Goal: Check status: Check status

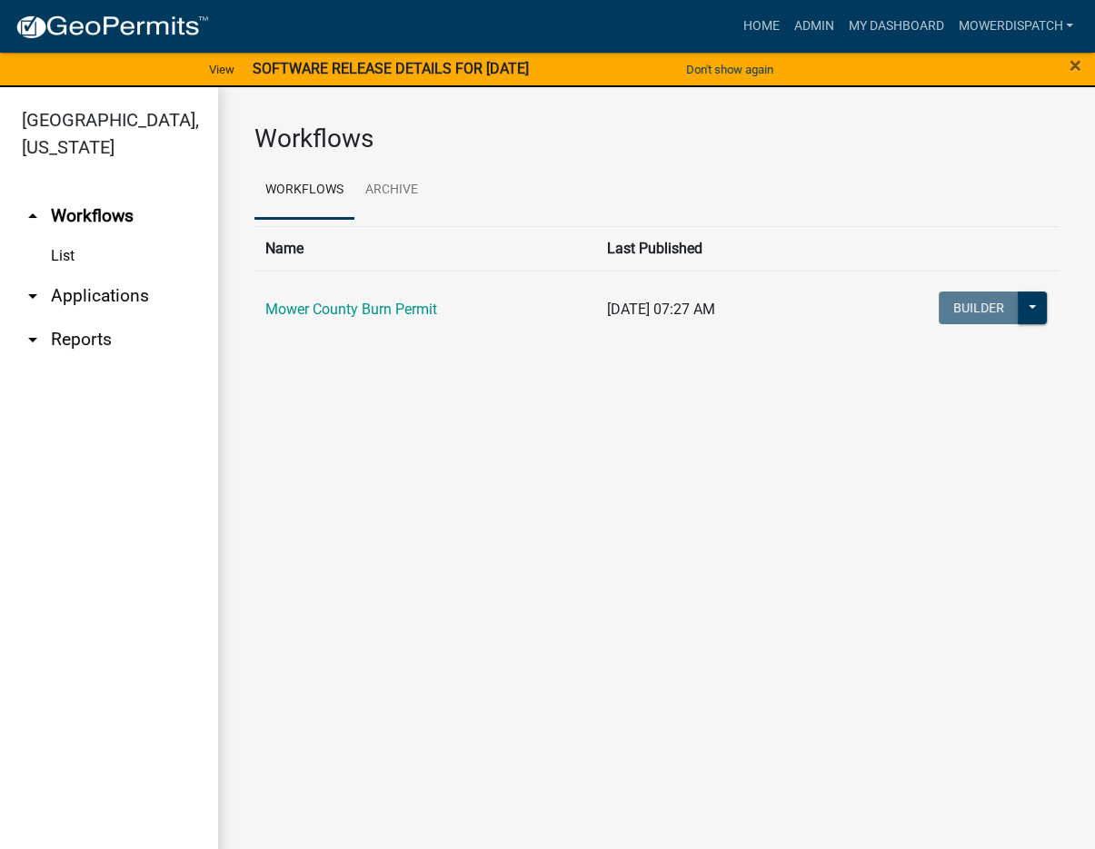
click at [102, 333] on link "arrow_drop_down Reports" at bounding box center [109, 340] width 218 height 44
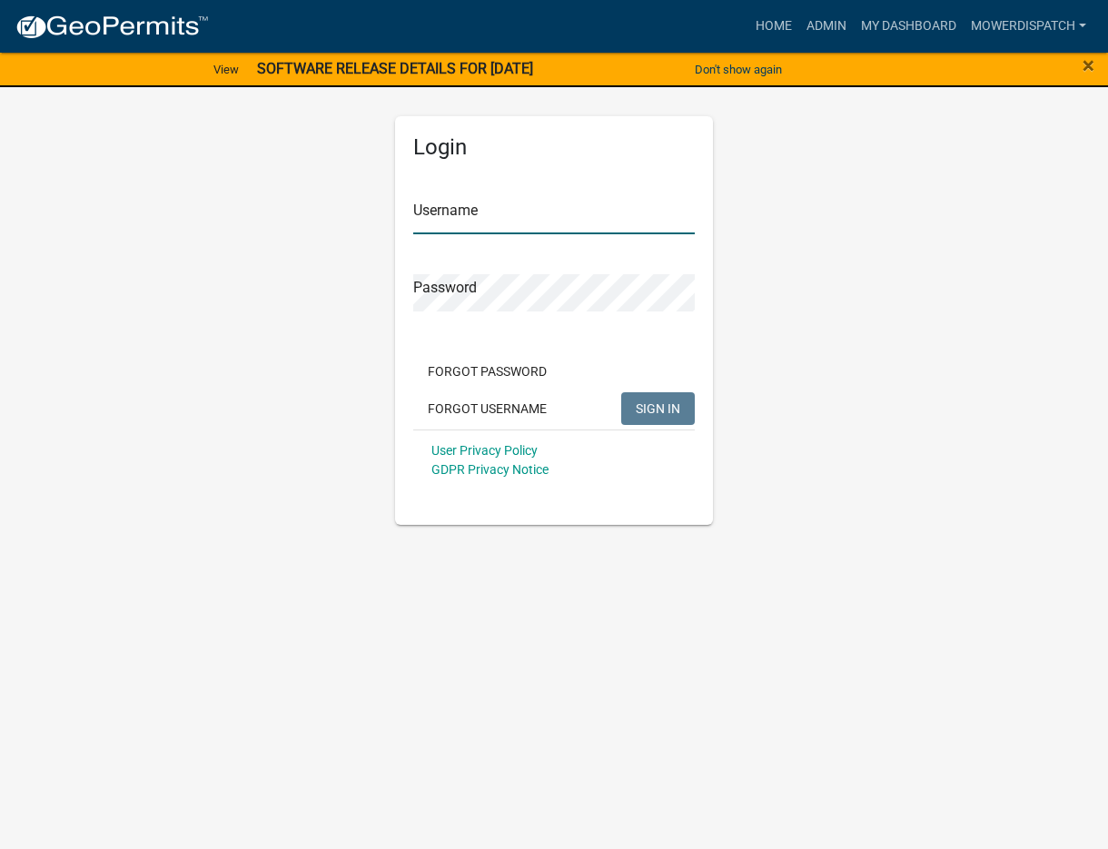
type input "MowerDispatch"
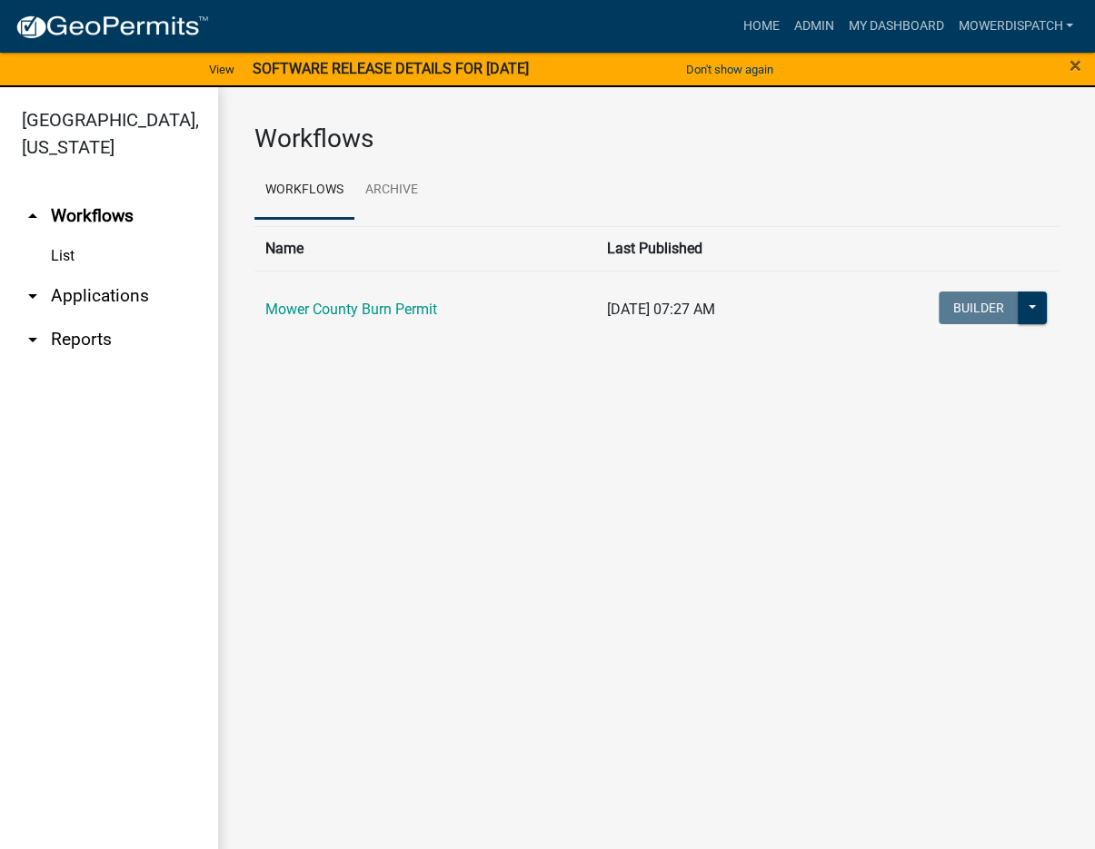
click at [85, 293] on link "arrow_drop_down Applications" at bounding box center [109, 296] width 218 height 44
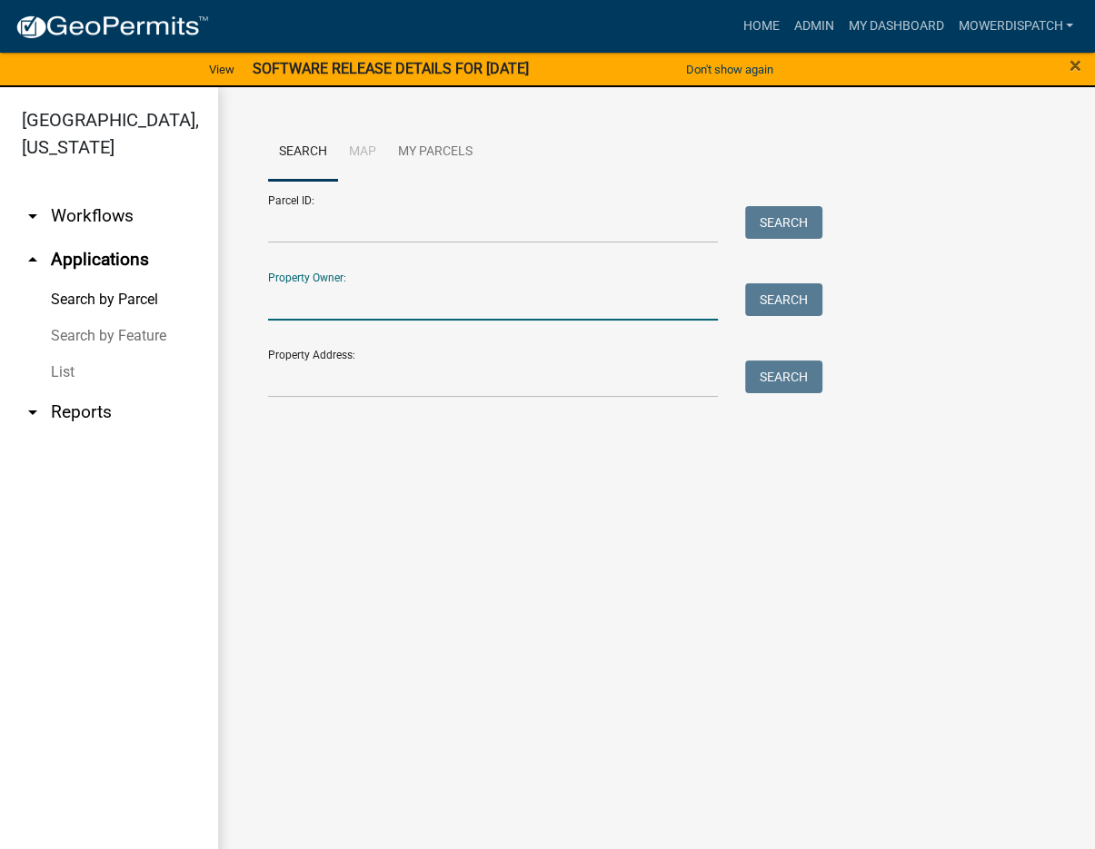
click at [356, 305] on input "Property Owner:" at bounding box center [493, 301] width 450 height 37
click at [811, 308] on button "Search" at bounding box center [783, 299] width 77 height 33
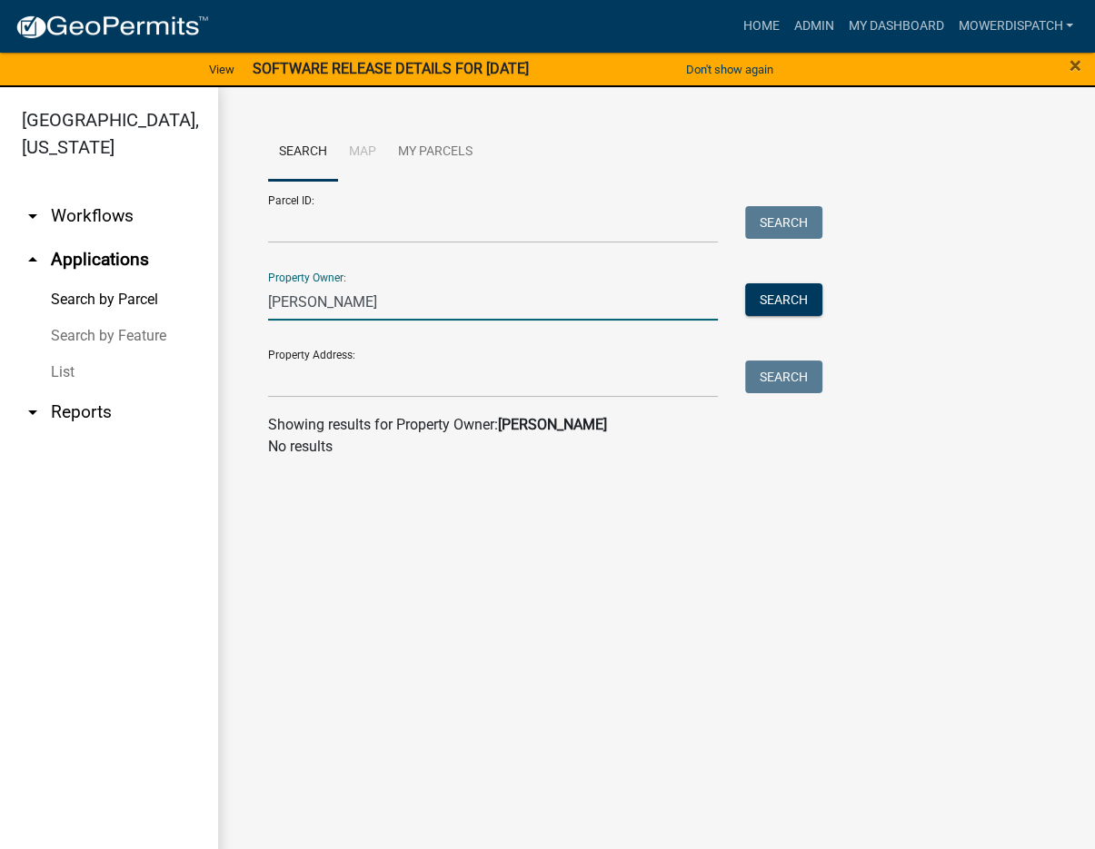
drag, startPoint x: 420, startPoint y: 306, endPoint x: 257, endPoint y: 301, distance: 162.7
click at [258, 301] on div "[PERSON_NAME]" at bounding box center [492, 301] width 477 height 37
click at [331, 303] on input "[PERSON_NAME]" at bounding box center [493, 301] width 450 height 37
drag, startPoint x: 313, startPoint y: 299, endPoint x: 247, endPoint y: 298, distance: 66.3
click at [247, 298] on div "Search Map My Parcels Parcel ID: Search Property Owner: [PERSON_NAME] Search Pr…" at bounding box center [656, 297] width 877 height 421
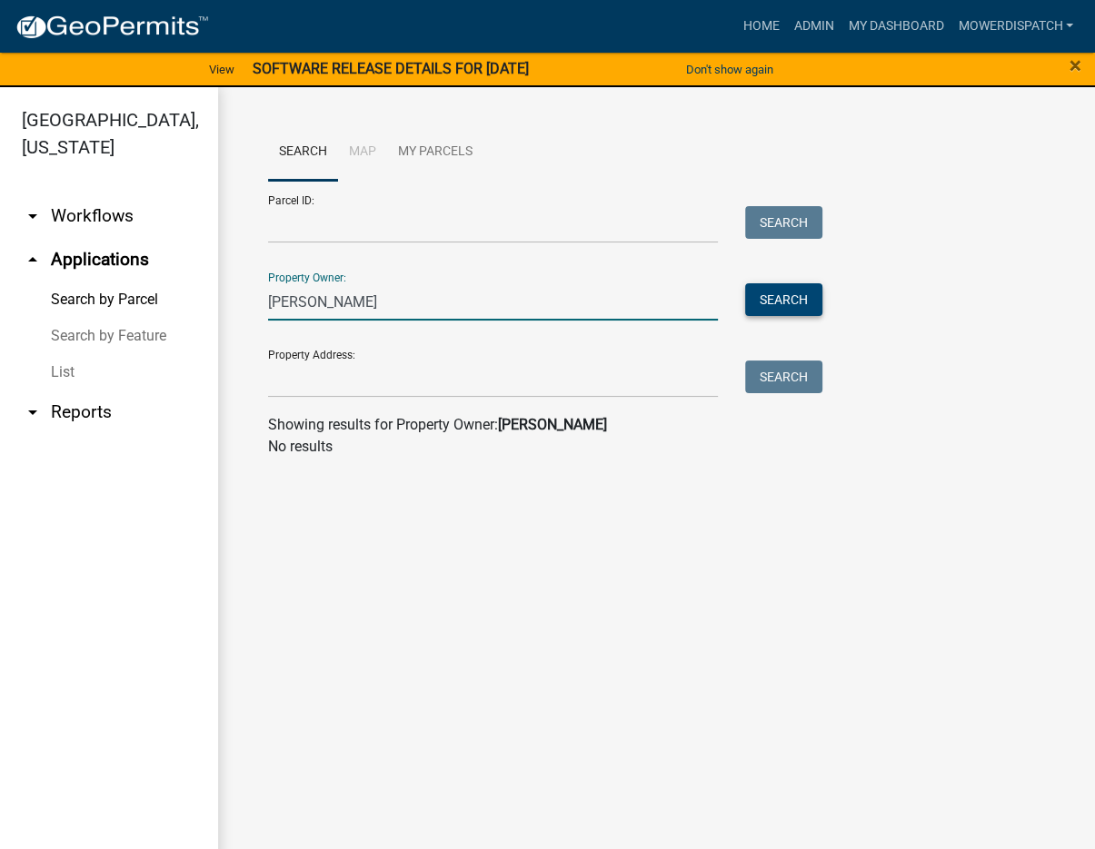
type input "[PERSON_NAME]"
click at [798, 301] on button "Search" at bounding box center [783, 299] width 77 height 33
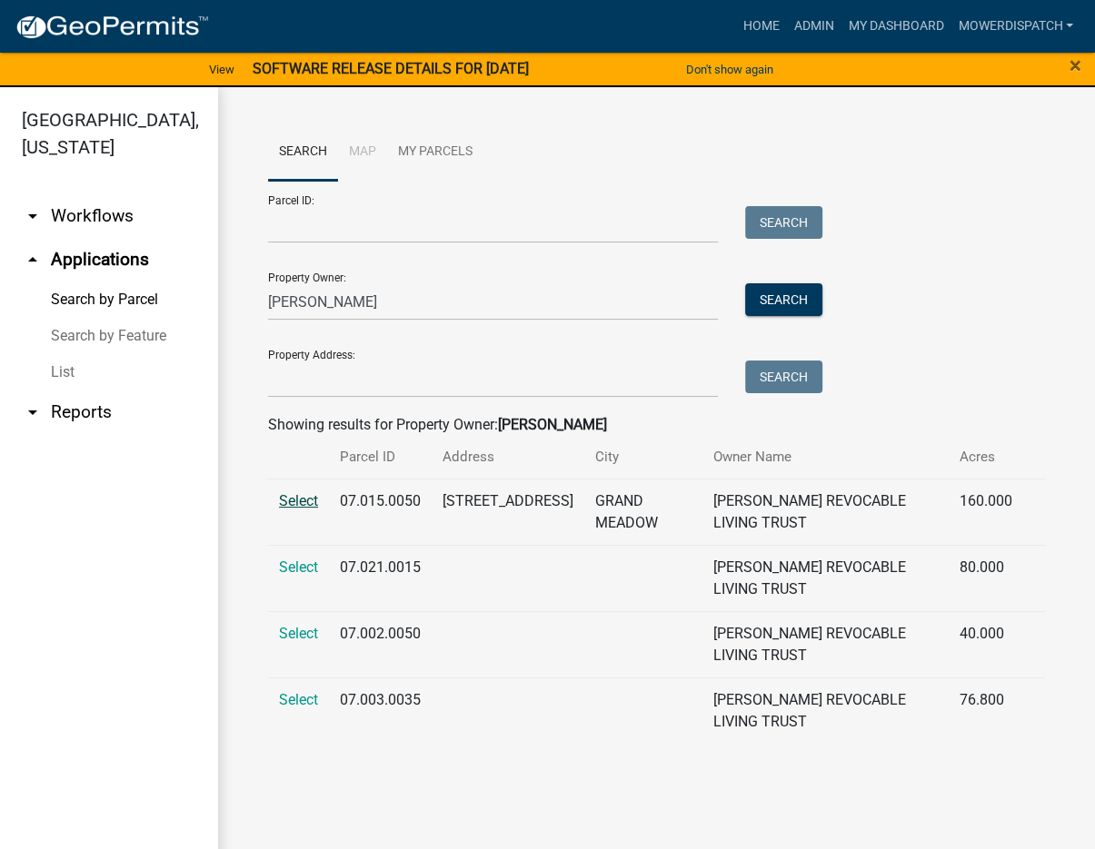
click at [307, 503] on span "Select" at bounding box center [298, 500] width 39 height 17
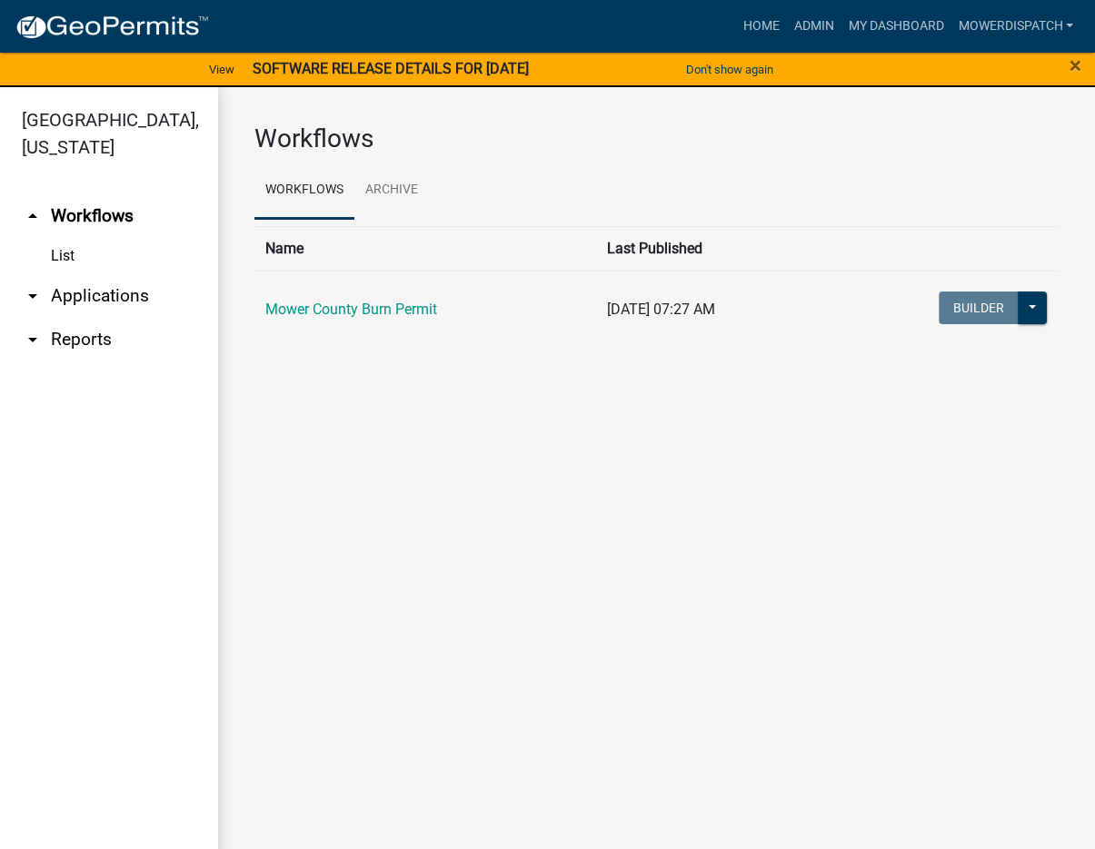
click at [98, 300] on link "arrow_drop_down Applications" at bounding box center [109, 296] width 218 height 44
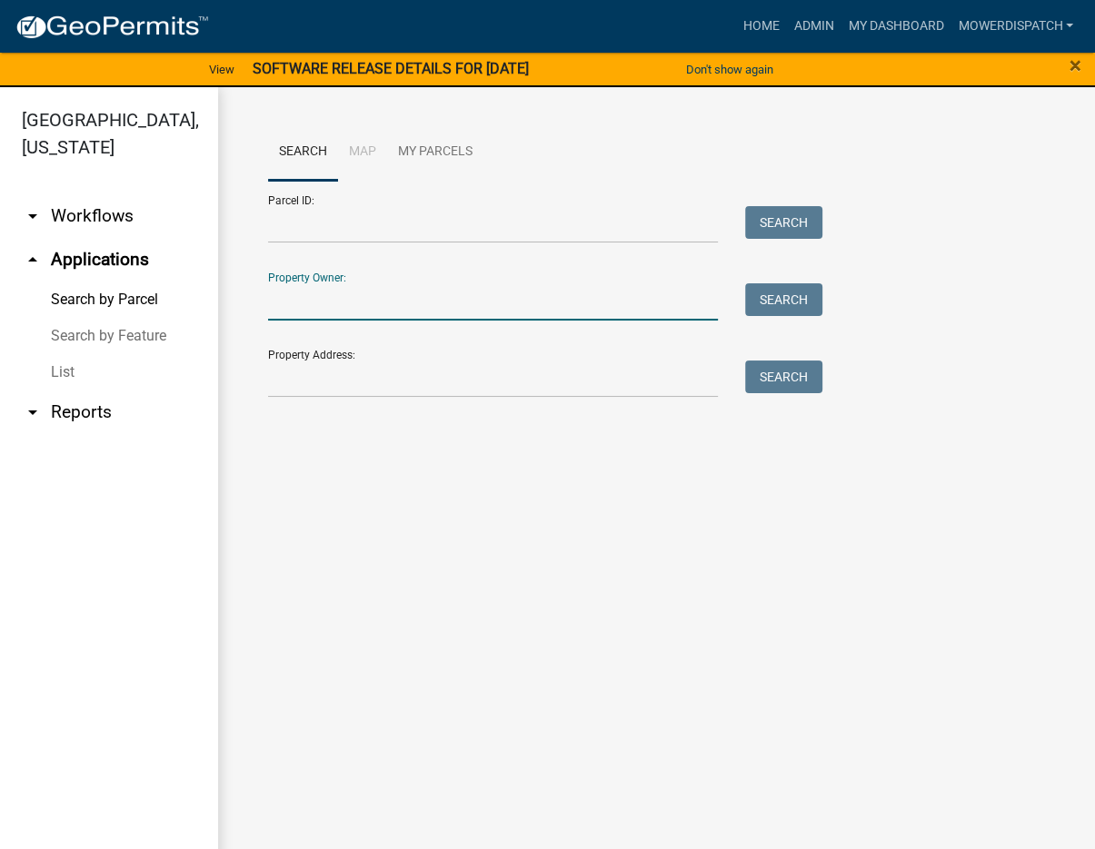
click at [346, 307] on input "Property Owner:" at bounding box center [493, 301] width 450 height 37
click at [312, 304] on input "Property Owner:" at bounding box center [493, 301] width 450 height 37
type input "[PERSON_NAME]"
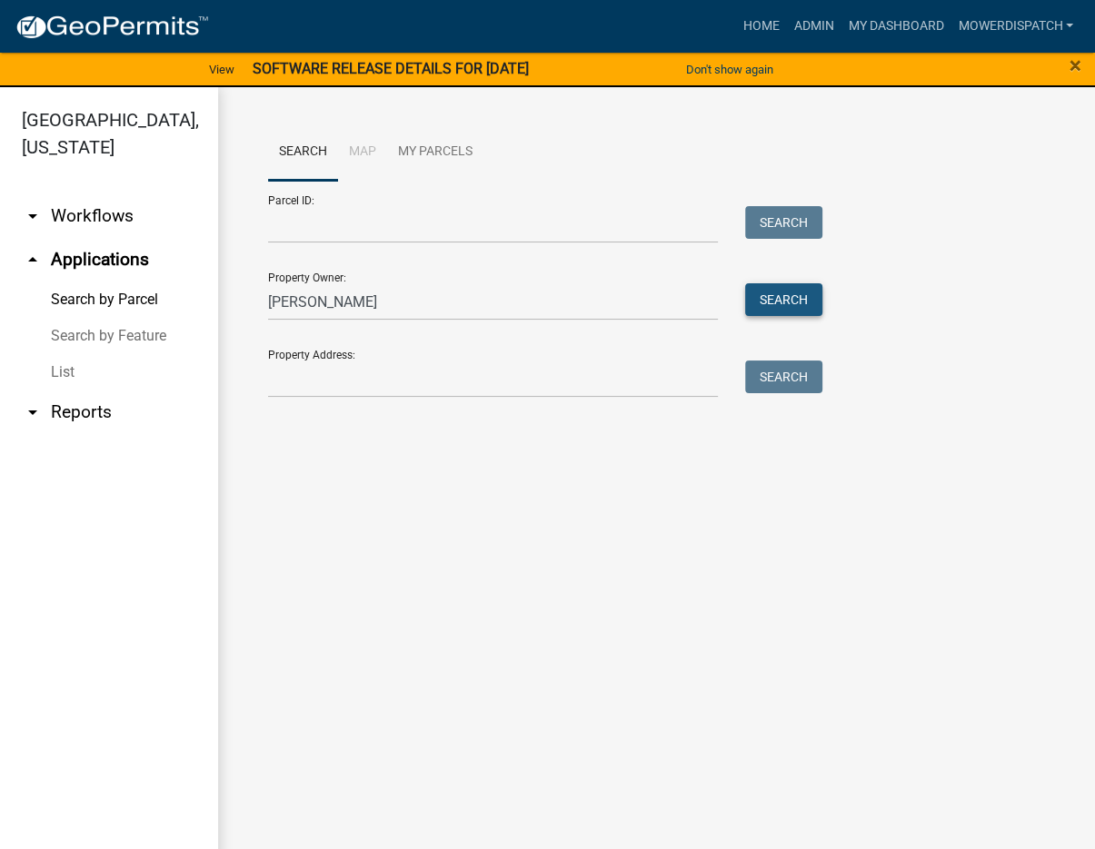
click at [810, 301] on button "Search" at bounding box center [783, 299] width 77 height 33
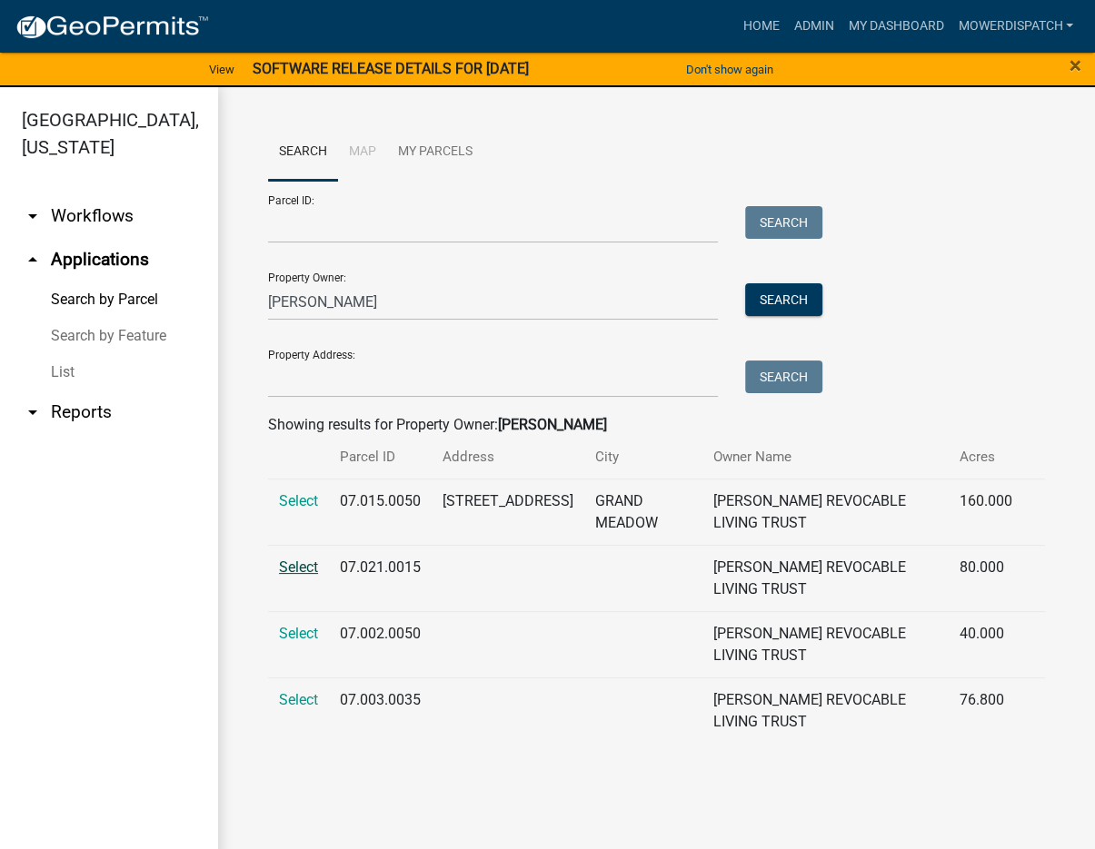
click at [305, 566] on span "Select" at bounding box center [298, 567] width 39 height 17
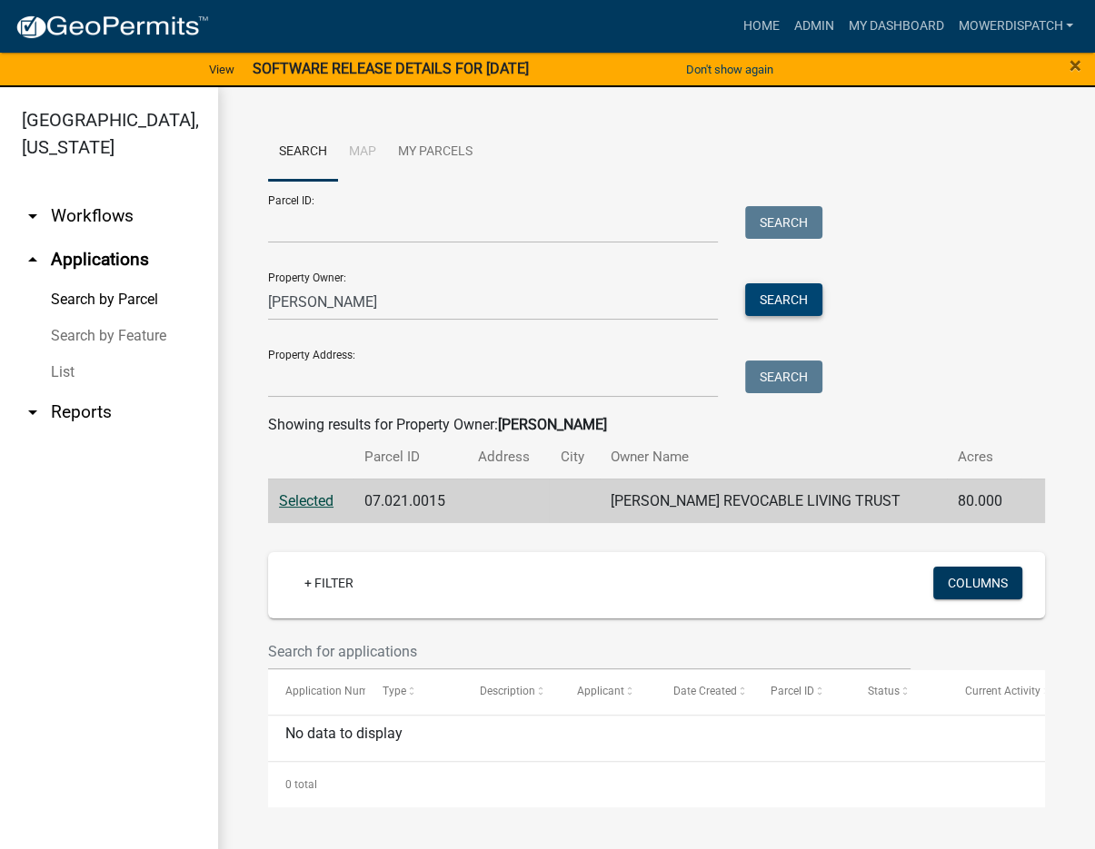
click at [774, 305] on button "Search" at bounding box center [783, 299] width 77 height 33
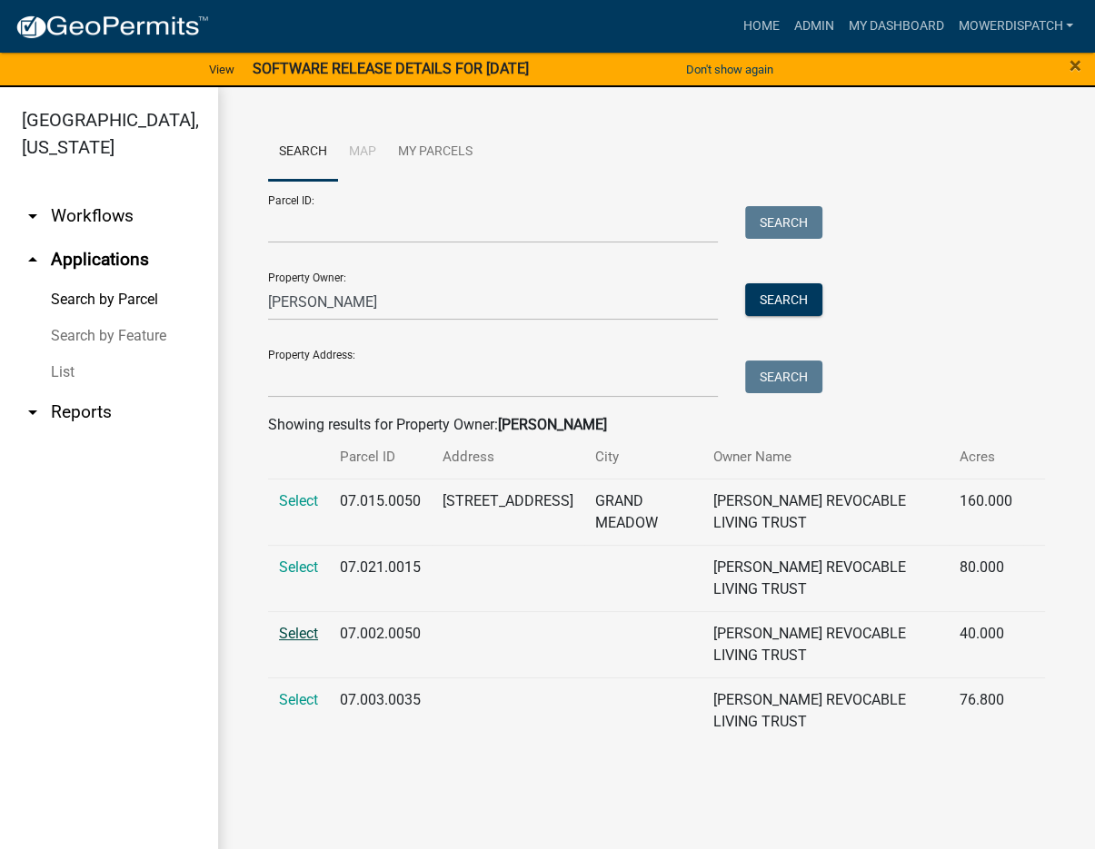
click at [309, 636] on span "Select" at bounding box center [298, 633] width 39 height 17
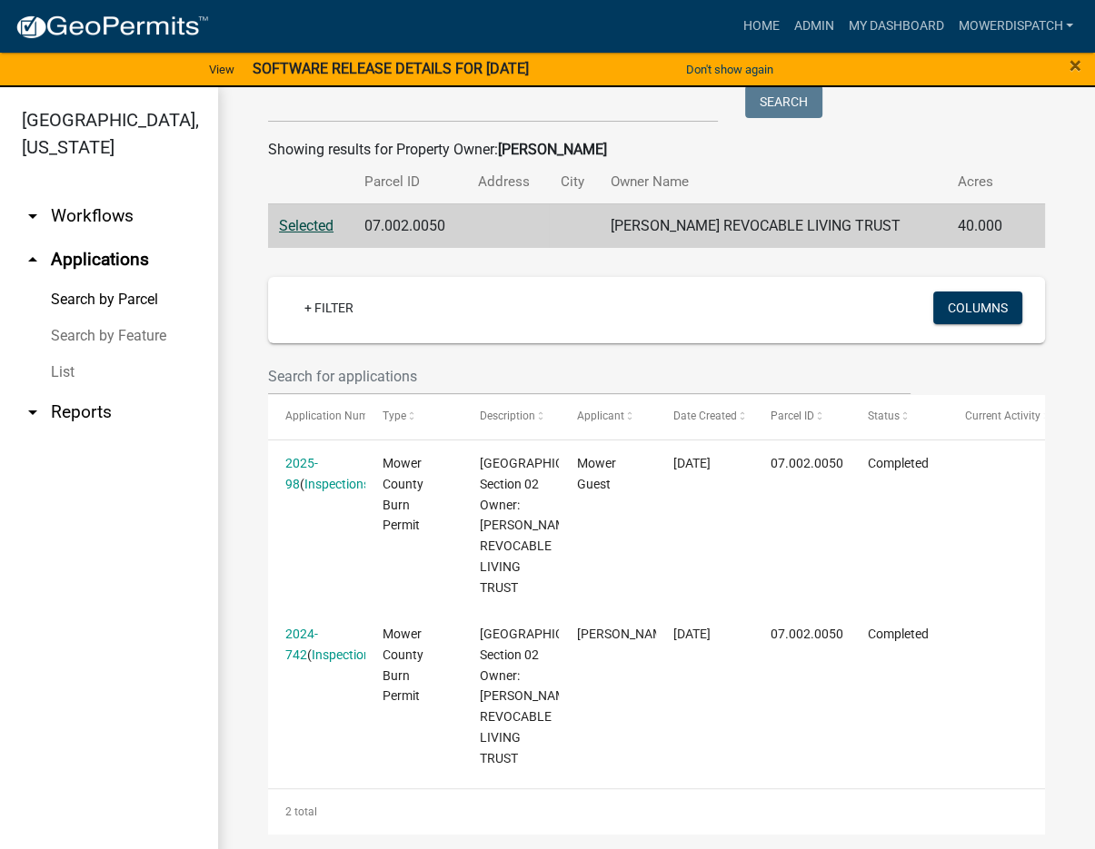
scroll to position [363, 0]
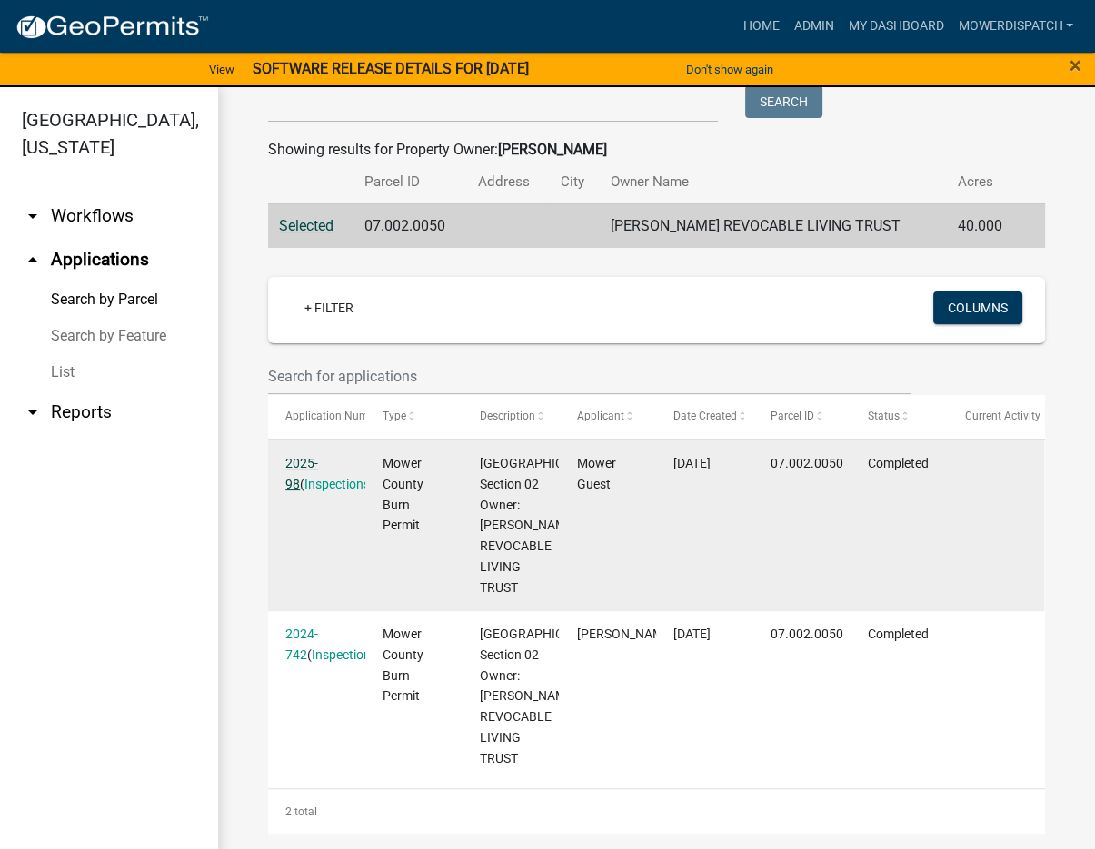
click at [318, 456] on link "2025-98" at bounding box center [301, 473] width 33 height 35
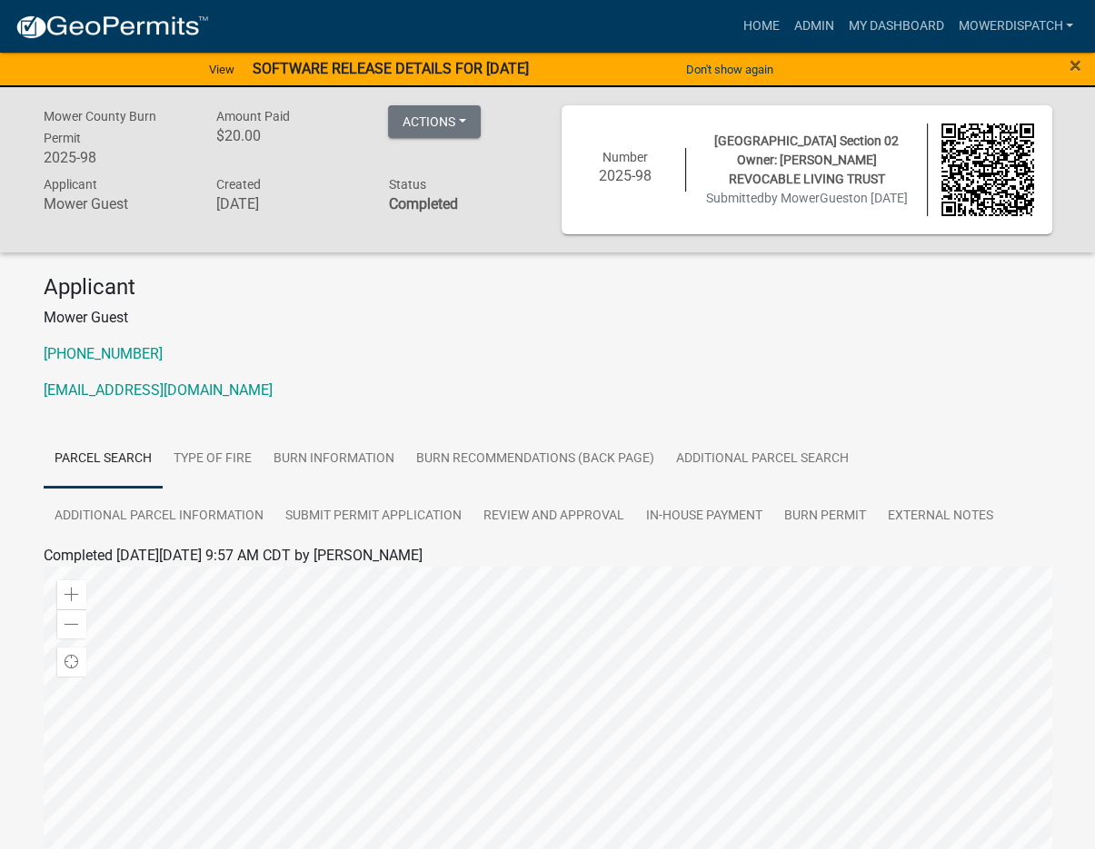
click at [203, 329] on p "Mower Guest" at bounding box center [548, 318] width 1008 height 22
click at [470, 125] on button "Actions" at bounding box center [434, 121] width 93 height 33
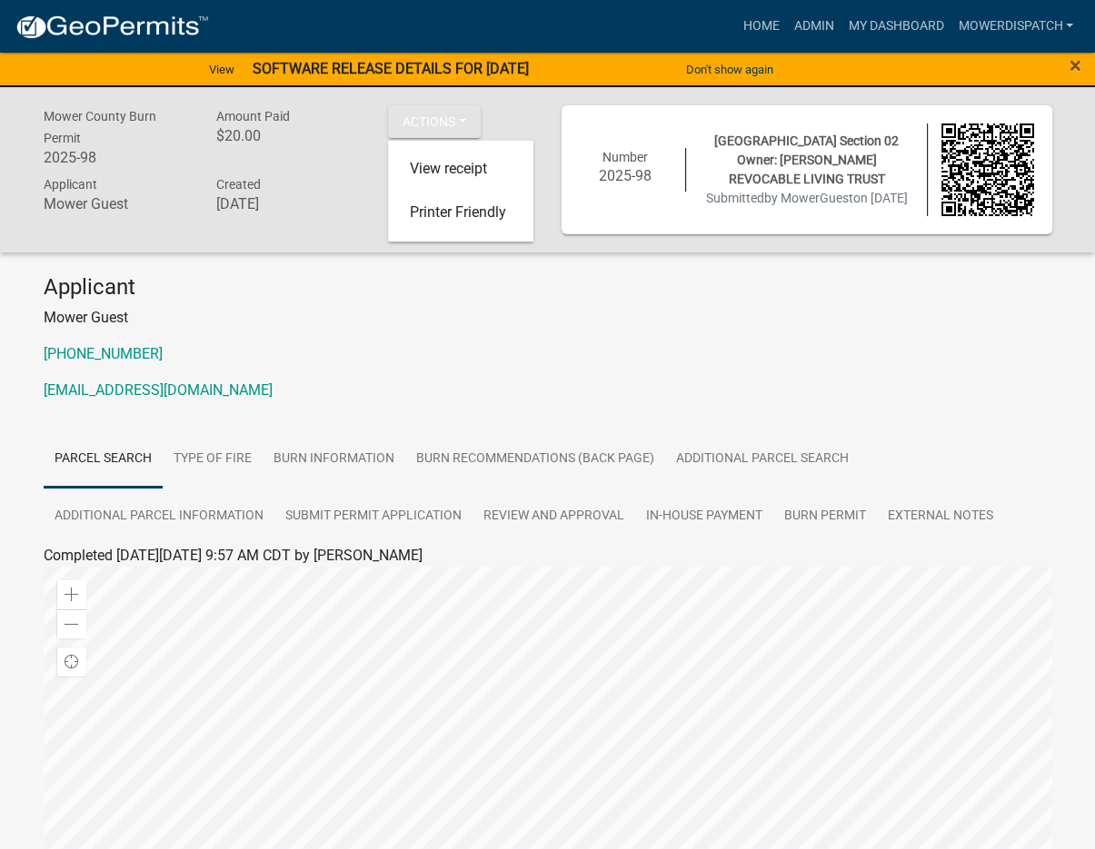
click at [815, 352] on div "Applicant Mower Guest [PHONE_NUMBER] [EMAIL_ADDRESS][DOMAIN_NAME]" at bounding box center [547, 345] width 1035 height 143
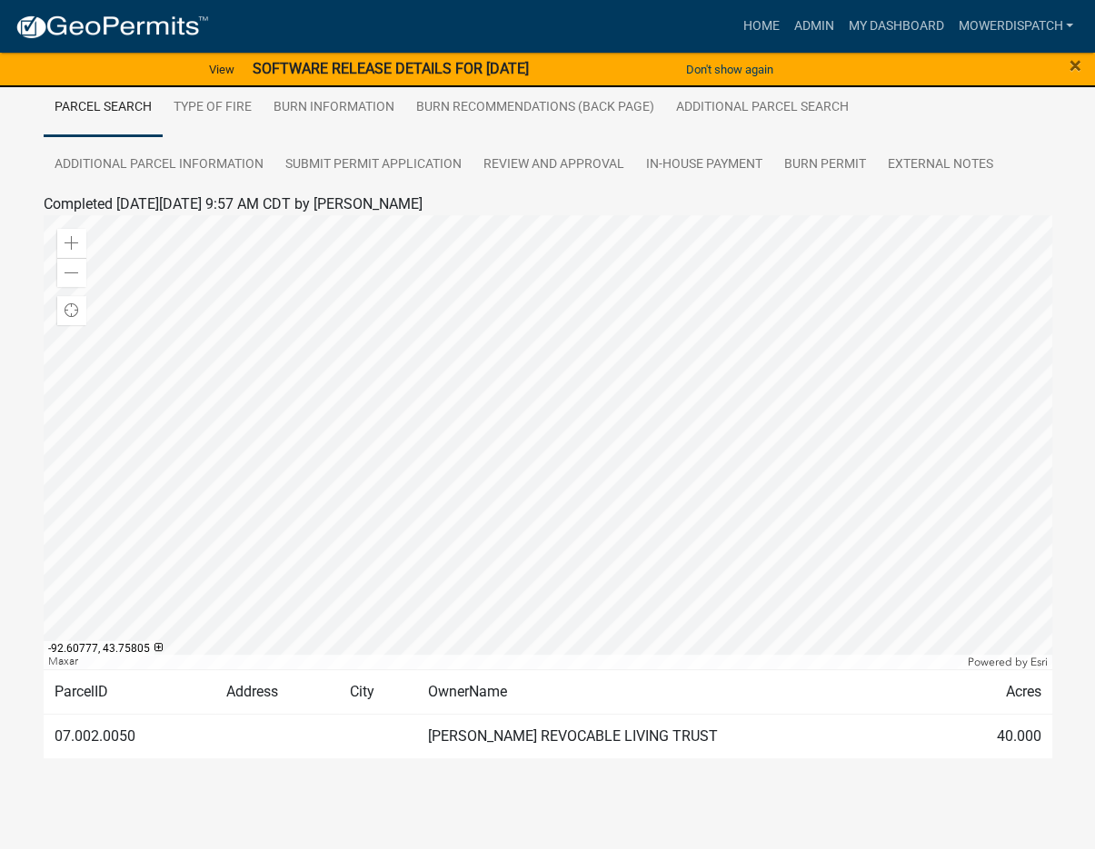
scroll to position [374, 0]
click at [71, 277] on span at bounding box center [71, 273] width 15 height 15
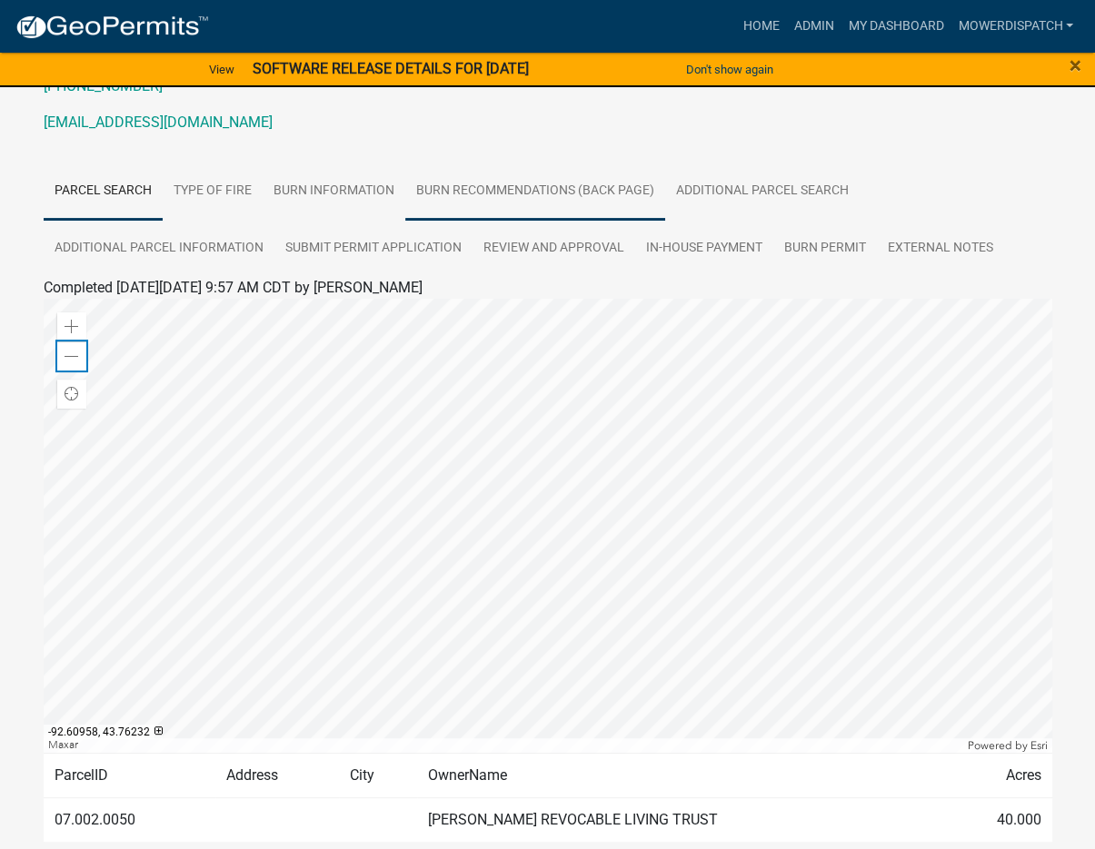
scroll to position [193, 0]
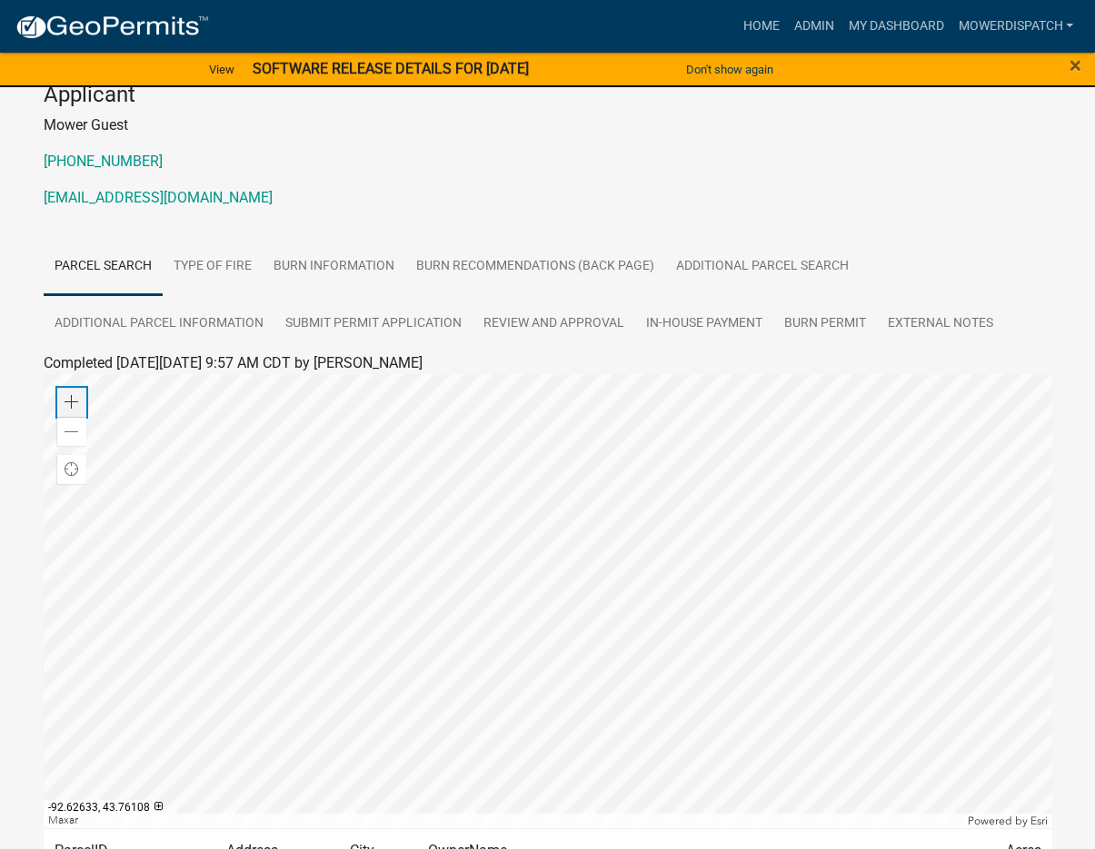
click at [77, 410] on span at bounding box center [71, 402] width 15 height 15
click at [418, 600] on div at bounding box center [548, 601] width 1008 height 454
click at [76, 477] on span "Find my location" at bounding box center [71, 469] width 15 height 15
click at [87, 499] on div "Zoom in Zoom out Find my location Maxar Powered by [PERSON_NAME]" at bounding box center [548, 601] width 1008 height 454
click at [509, 209] on p "[EMAIL_ADDRESS][DOMAIN_NAME]" at bounding box center [548, 198] width 1008 height 22
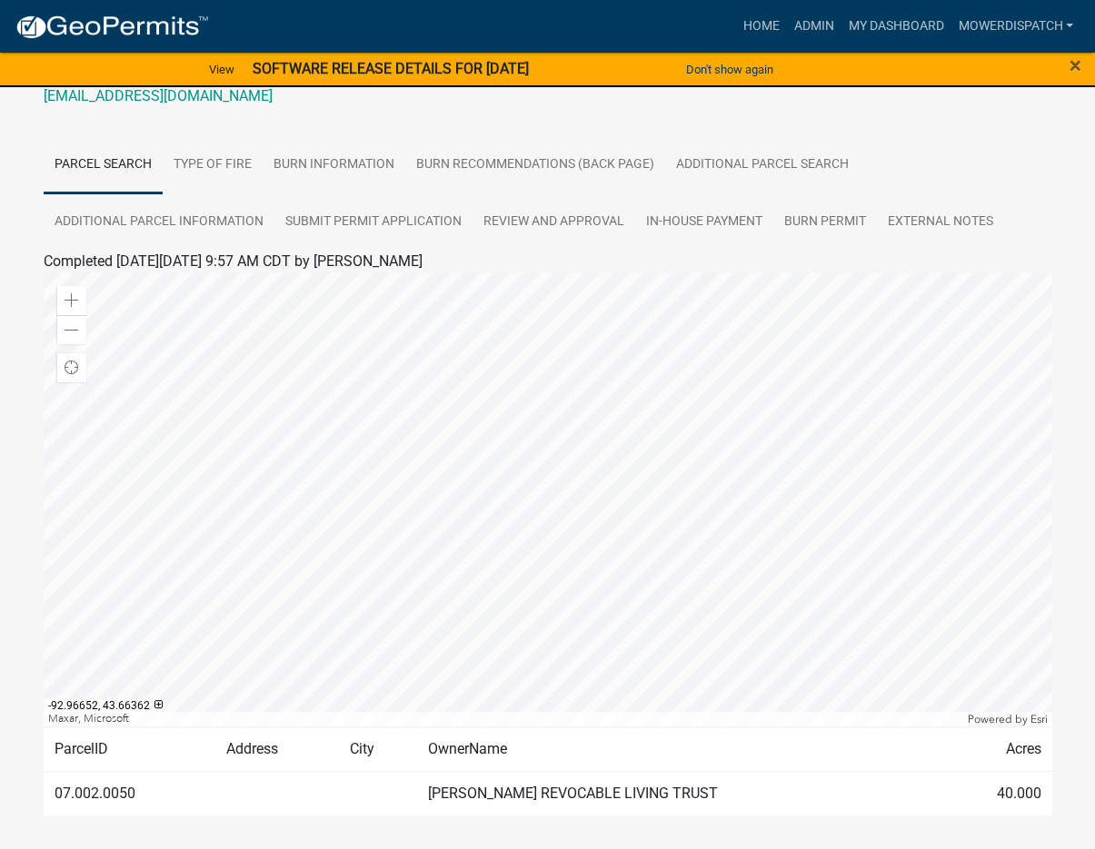
scroll to position [374, 0]
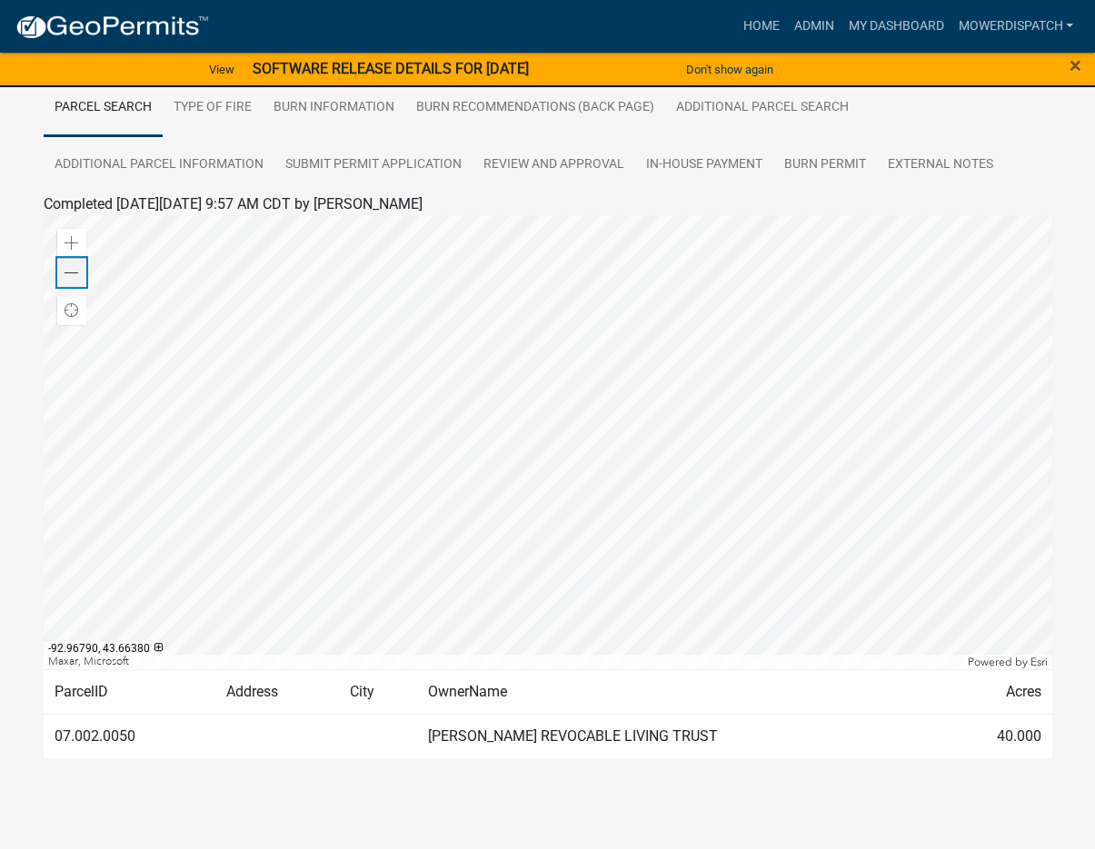
click at [70, 271] on span at bounding box center [71, 273] width 15 height 15
click at [235, 726] on td at bounding box center [277, 737] width 124 height 45
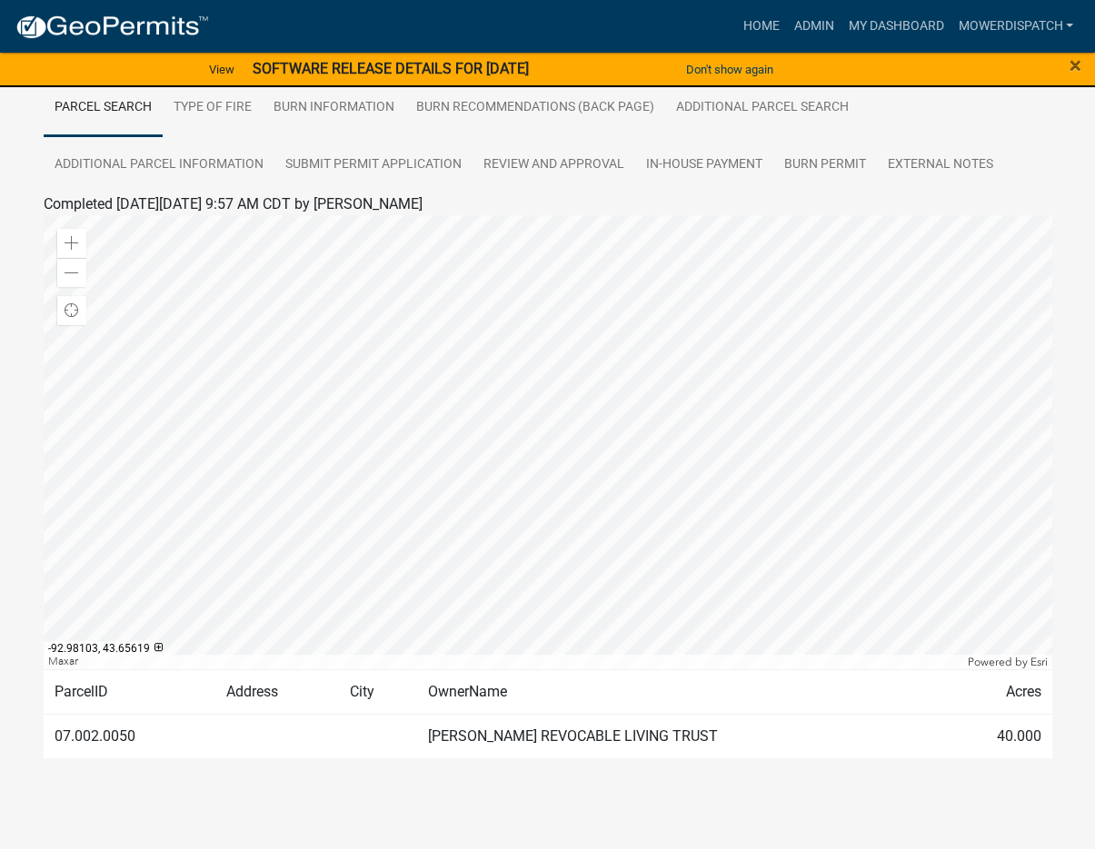
click at [417, 741] on td "[PERSON_NAME] REVOCABLE LIVING TRUST" at bounding box center [678, 737] width 523 height 45
click at [484, 748] on td "[PERSON_NAME] REVOCABLE LIVING TRUST" at bounding box center [678, 737] width 523 height 45
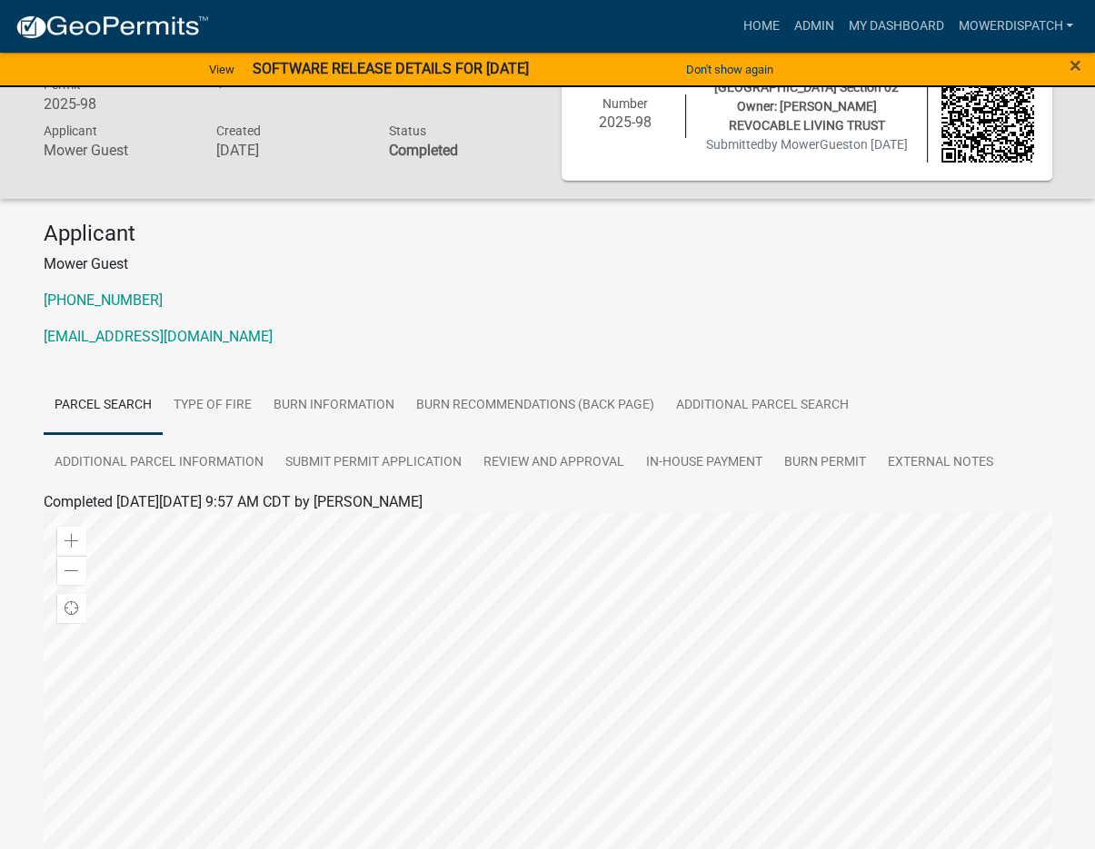
scroll to position [11, 0]
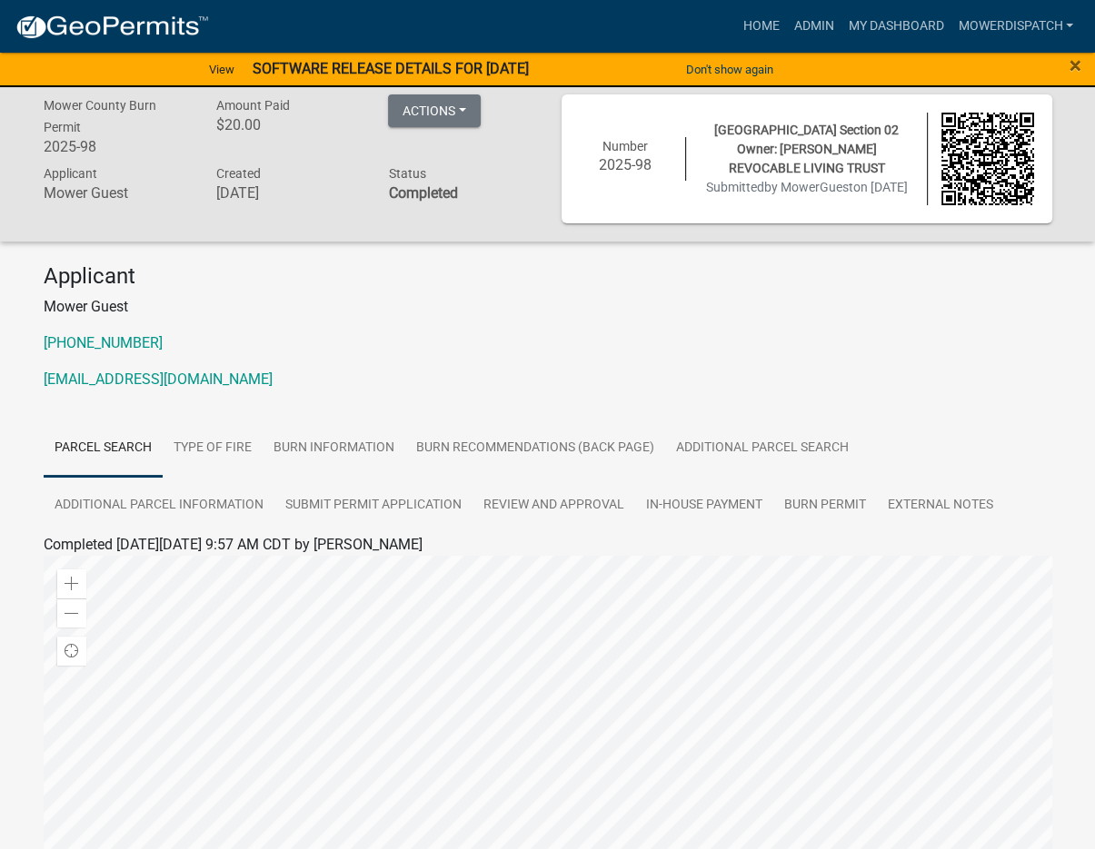
click at [132, 469] on link "Parcel search" at bounding box center [103, 449] width 119 height 58
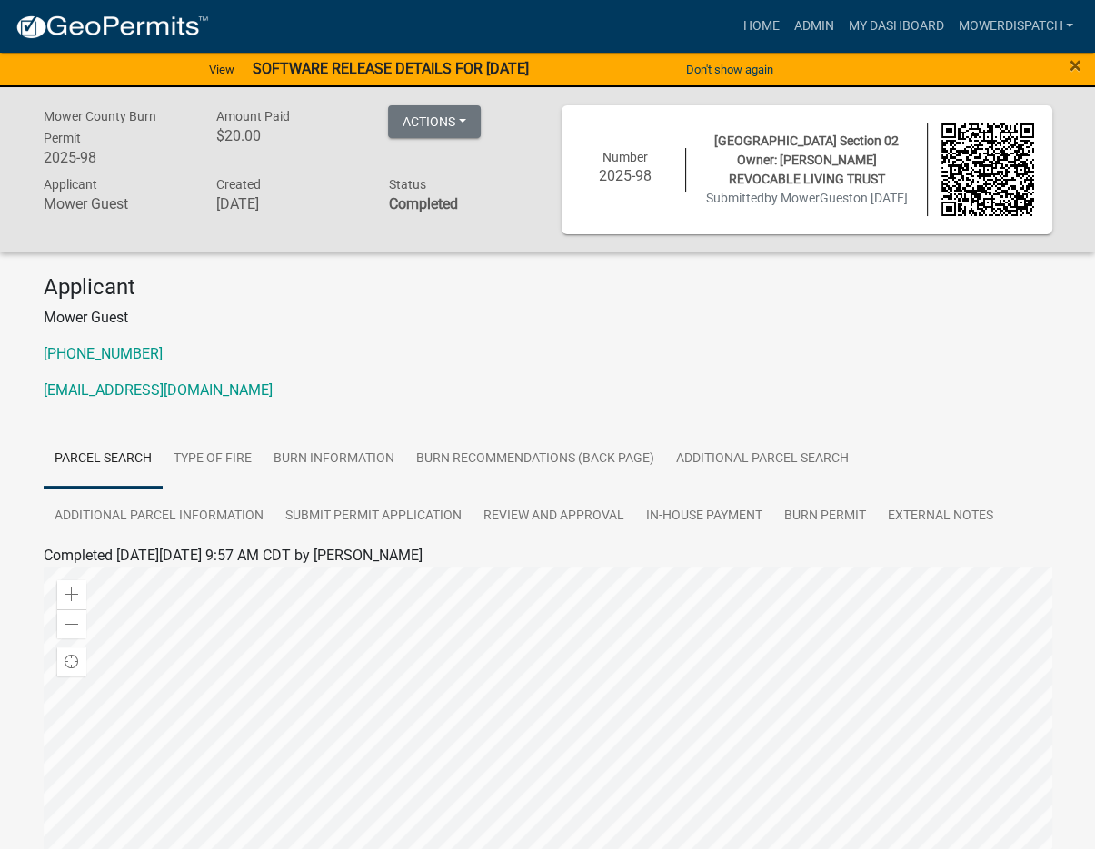
scroll to position [0, 0]
click at [24, 438] on div "Mower County Burn Permit 2025-98 Amount Paid $20.00 Actions View receipt Printe…" at bounding box center [547, 633] width 1095 height 1092
click at [332, 487] on link "Burn Information" at bounding box center [334, 460] width 143 height 58
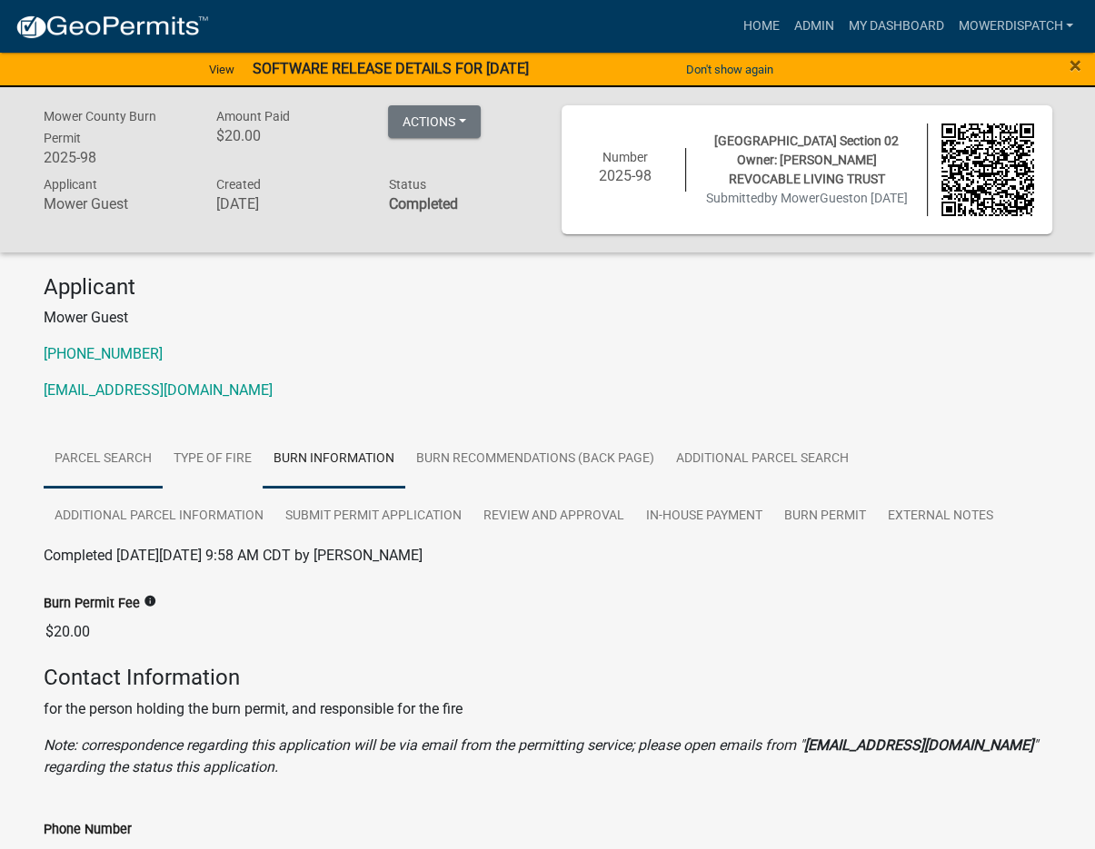
click at [149, 481] on link "Parcel search" at bounding box center [103, 460] width 119 height 58
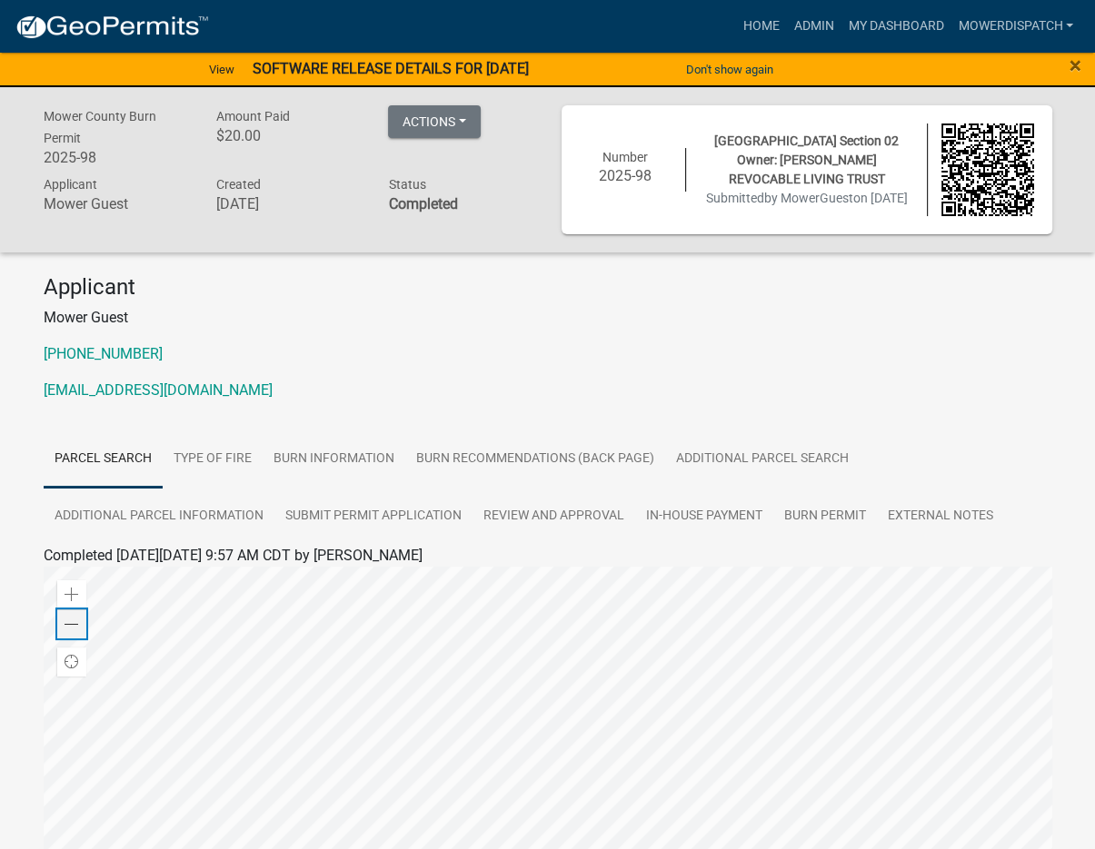
click at [65, 632] on span at bounding box center [71, 625] width 15 height 15
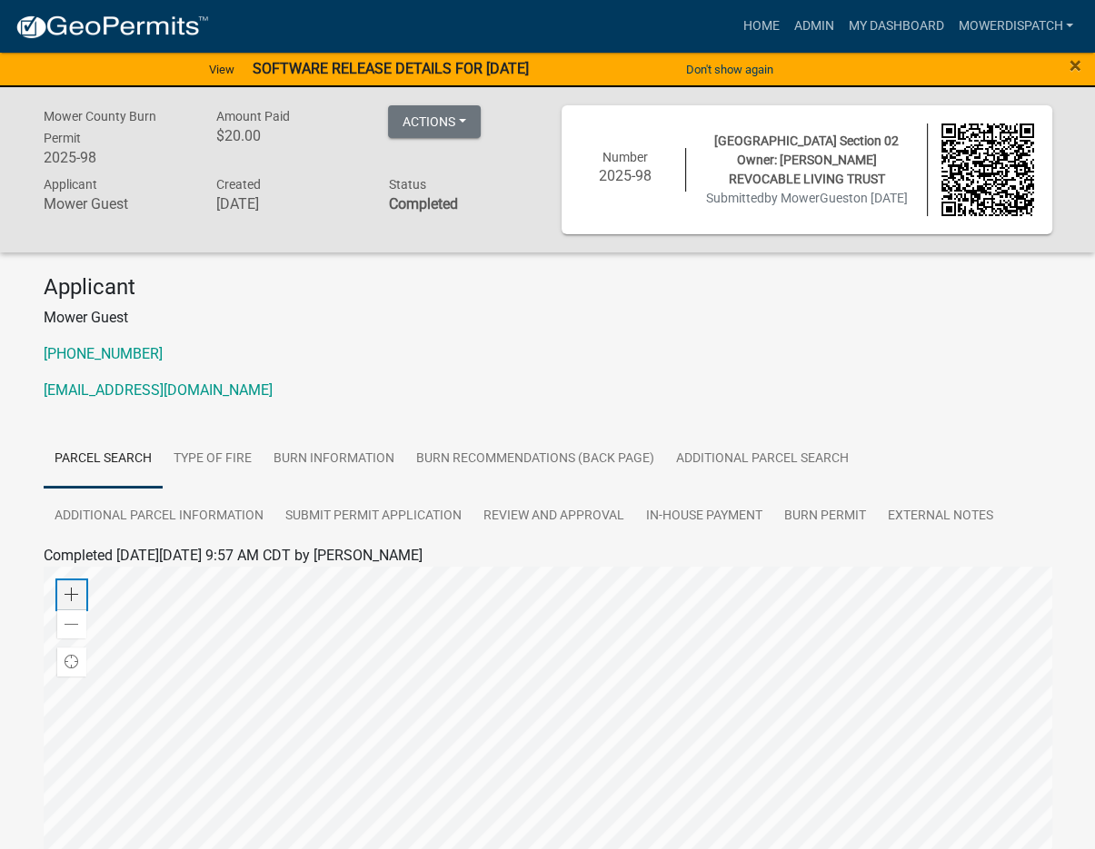
click at [75, 602] on span at bounding box center [71, 595] width 15 height 15
click at [431, 689] on div at bounding box center [548, 794] width 1008 height 454
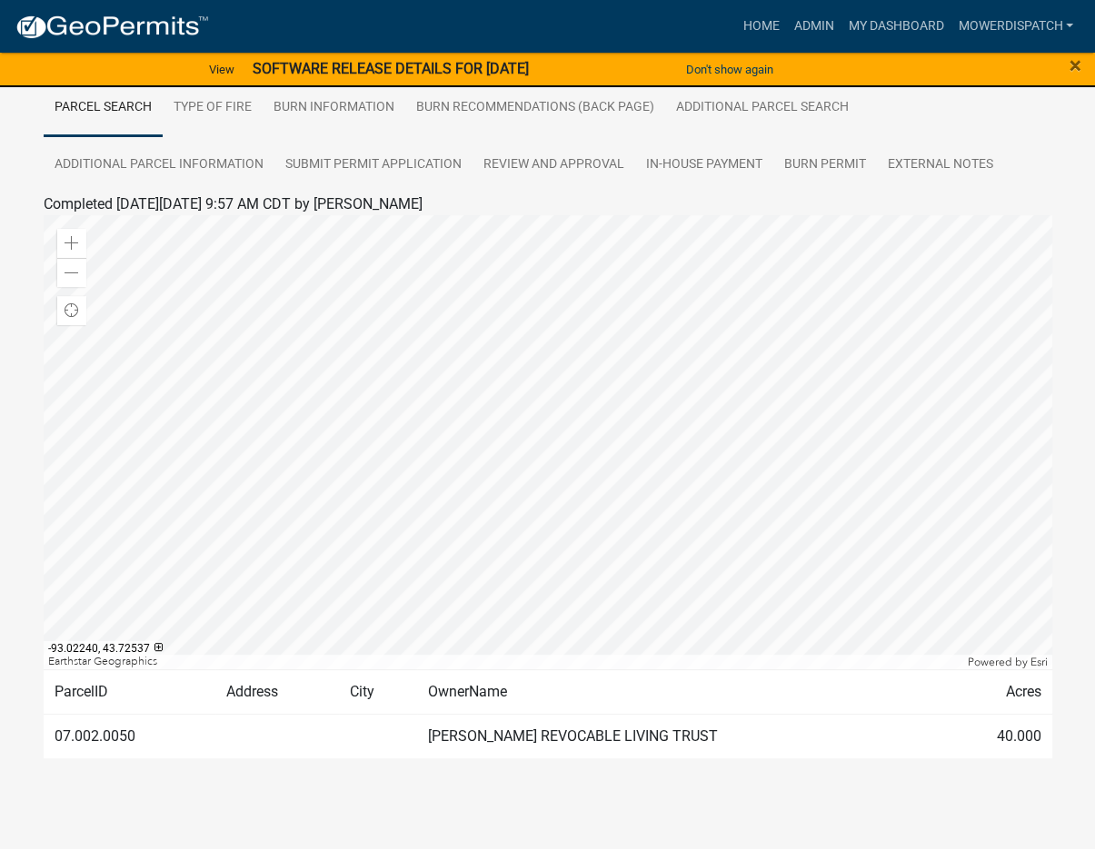
scroll to position [374, 0]
click at [409, 577] on div at bounding box center [548, 442] width 1008 height 454
click at [385, 483] on div at bounding box center [548, 442] width 1008 height 454
click at [704, 381] on div "Zoom in Zoom out Find my location Earthstar Geographics Powered by [PERSON_NAME]" at bounding box center [548, 442] width 1008 height 454
click at [81, 321] on div "Find my location" at bounding box center [71, 310] width 29 height 29
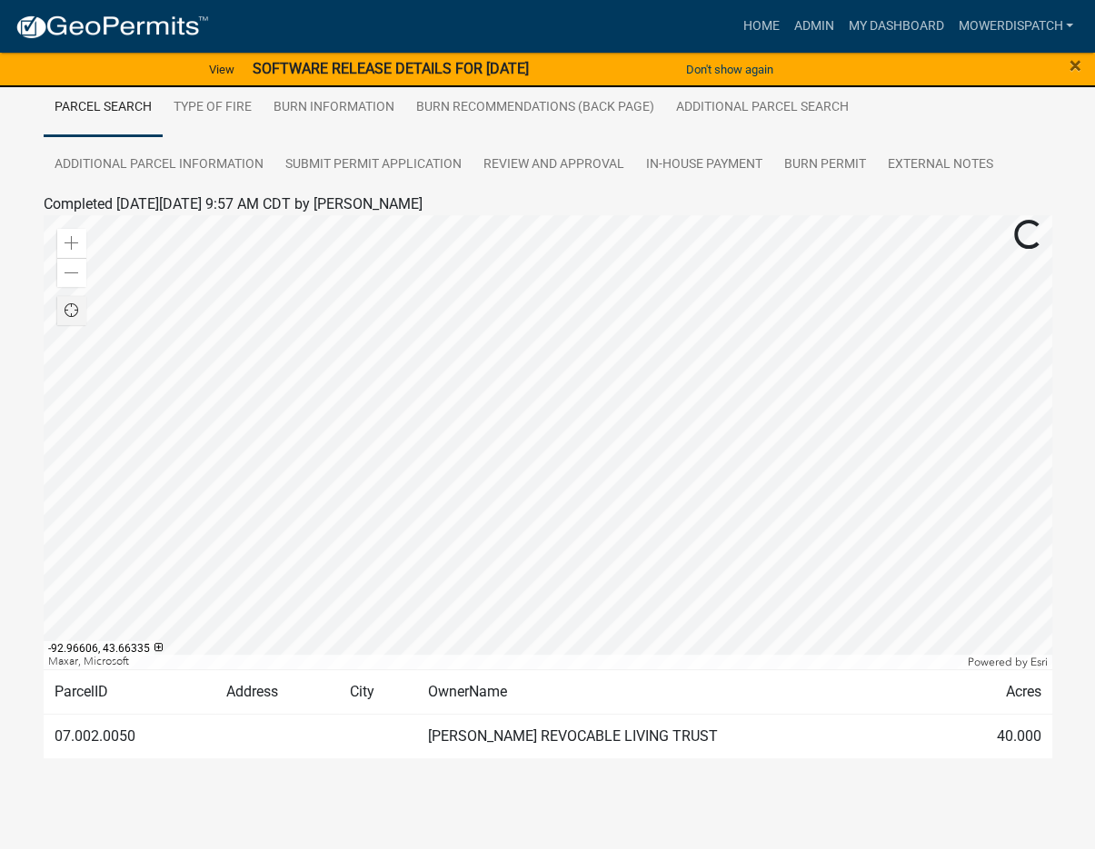
click at [556, 445] on div at bounding box center [548, 442] width 1008 height 454
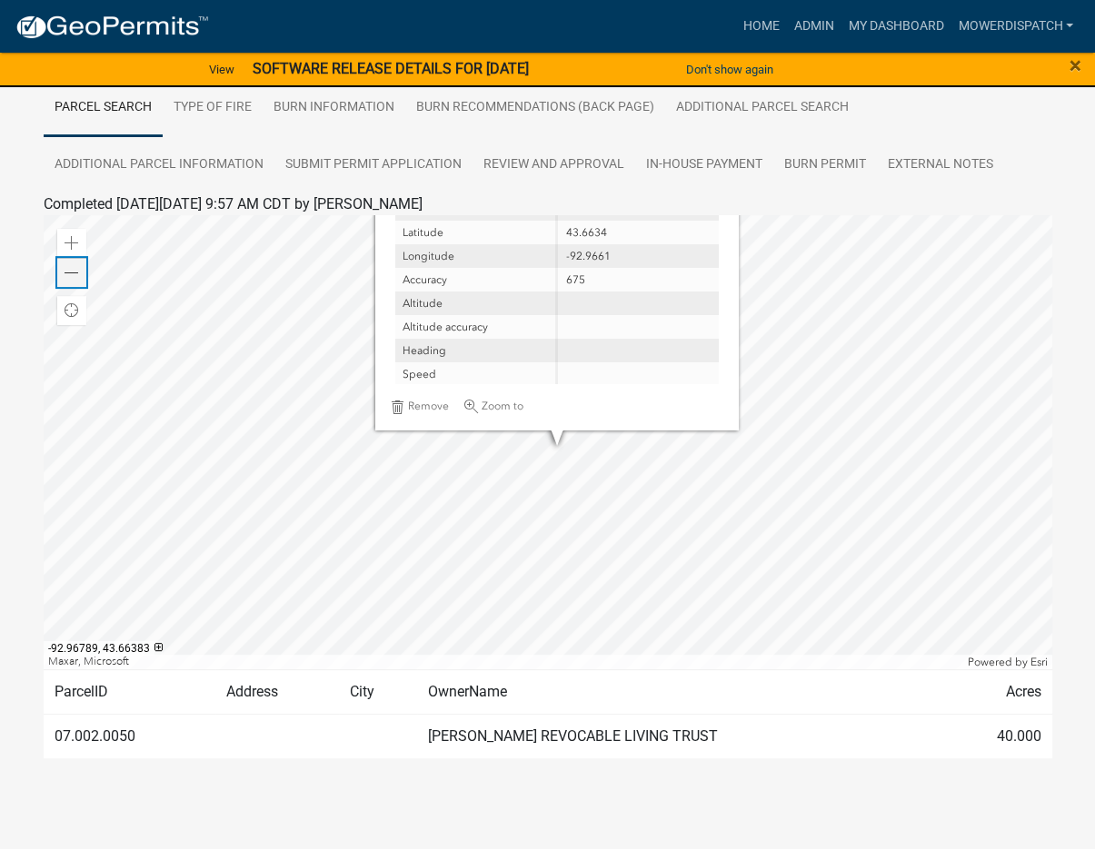
click at [79, 272] on div "Zoom out" at bounding box center [71, 272] width 29 height 29
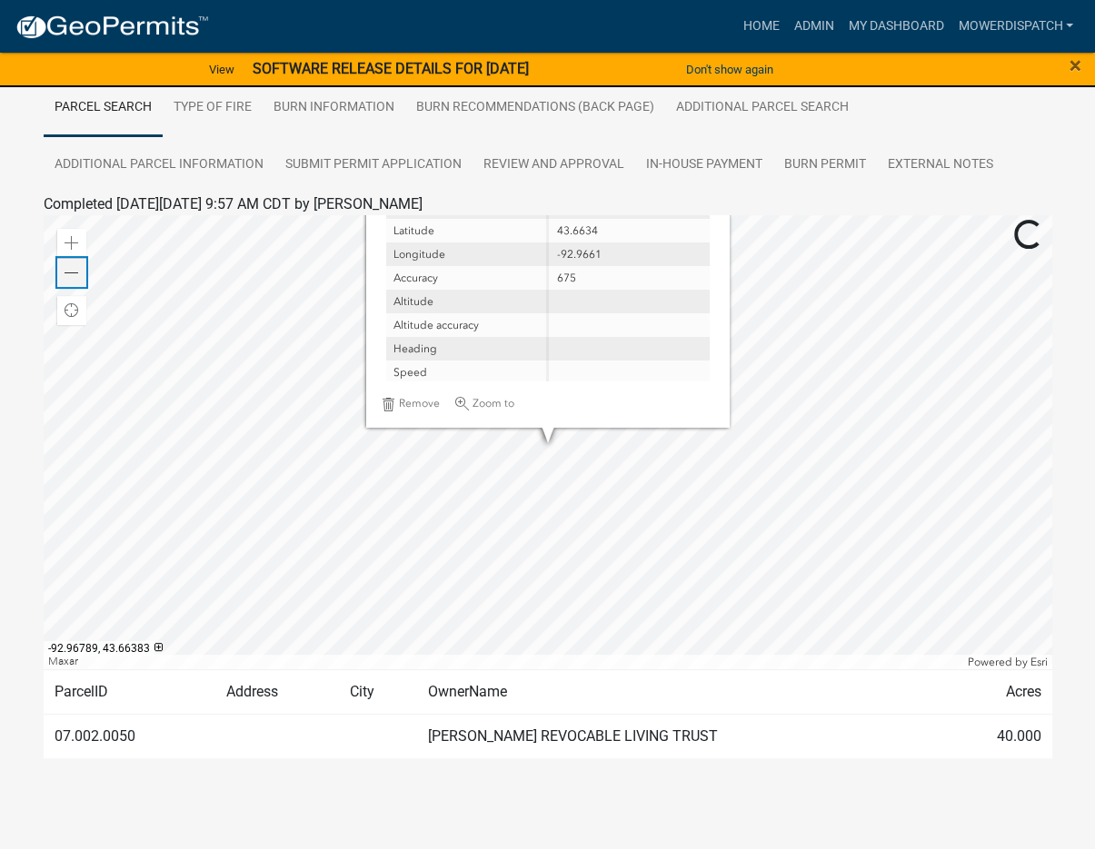
click at [79, 272] on div "Zoom out" at bounding box center [71, 272] width 29 height 29
click at [1022, 272] on div at bounding box center [548, 442] width 1008 height 454
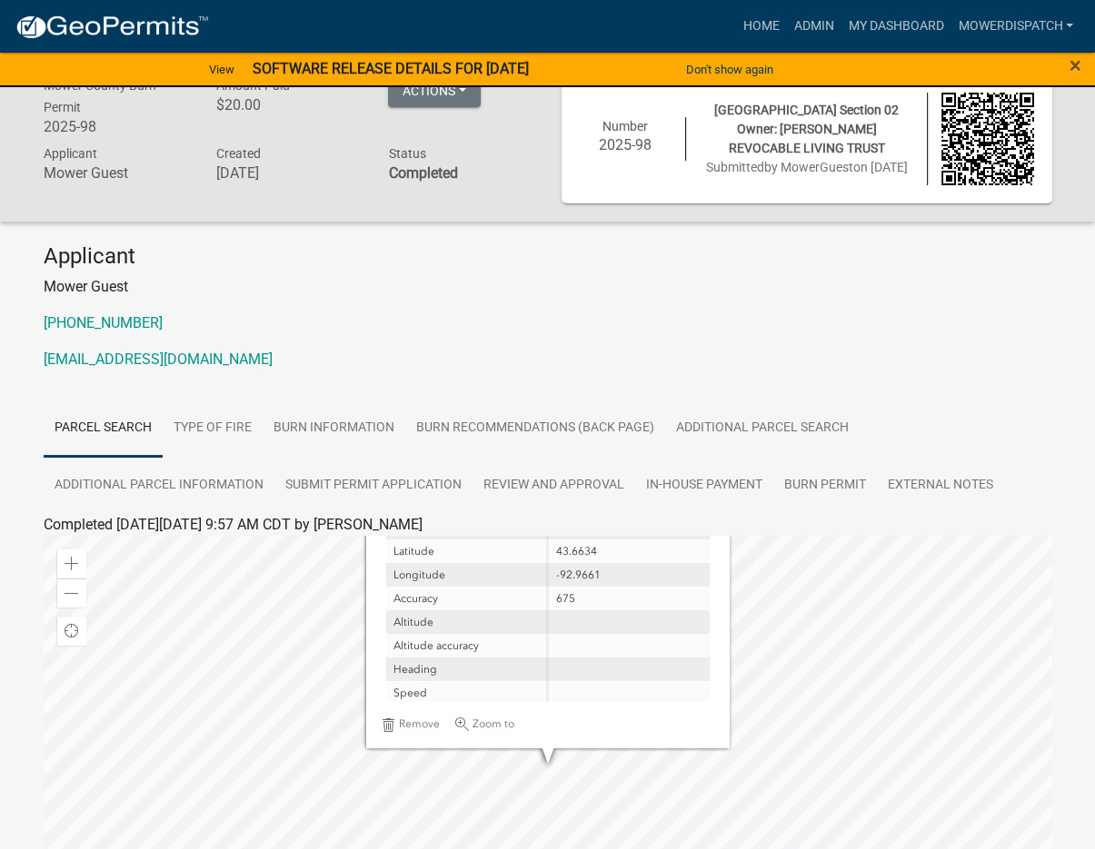
scroll to position [0, 0]
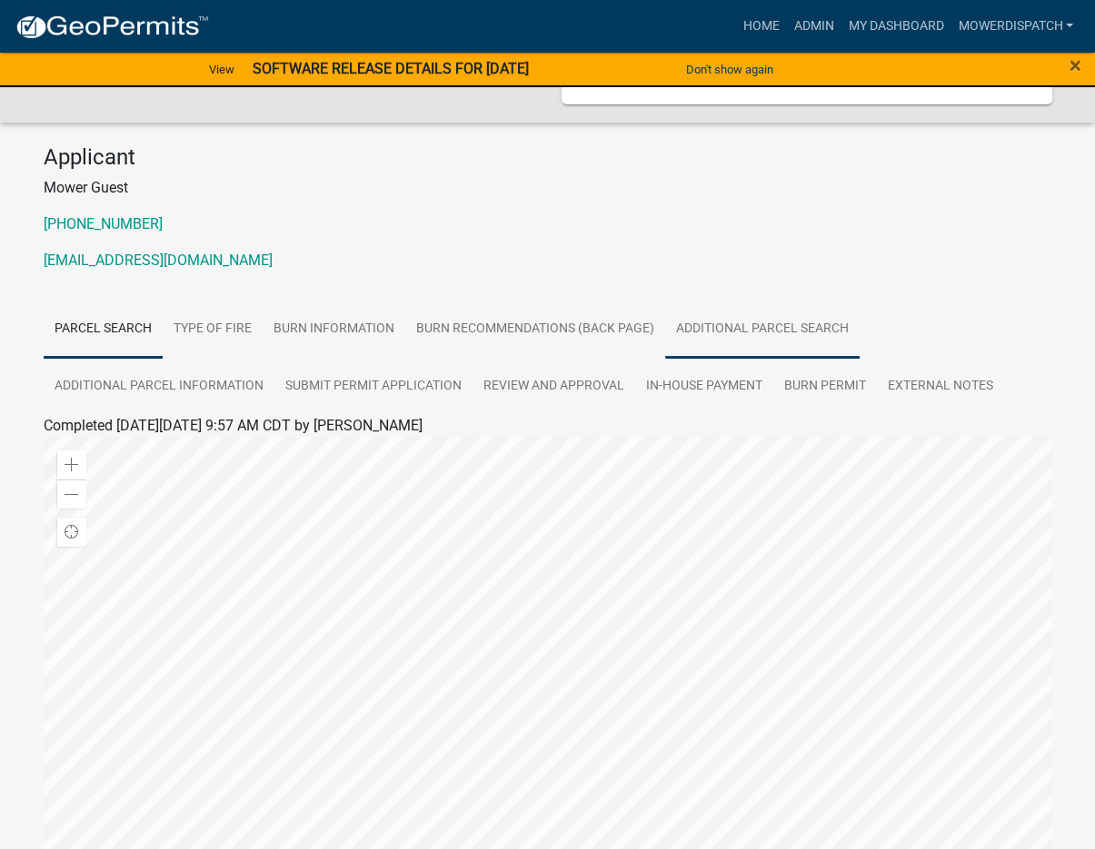
scroll to position [182, 0]
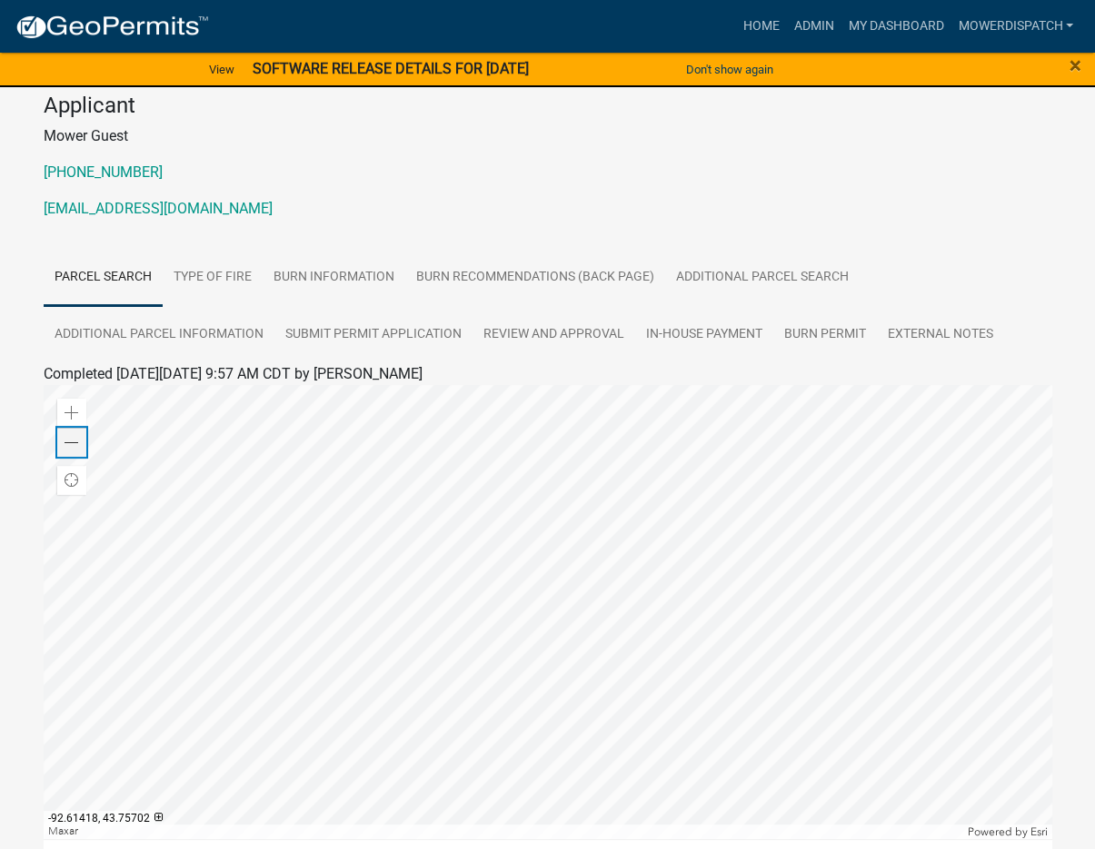
click at [69, 451] on span at bounding box center [71, 443] width 15 height 15
click at [65, 421] on span at bounding box center [71, 413] width 15 height 15
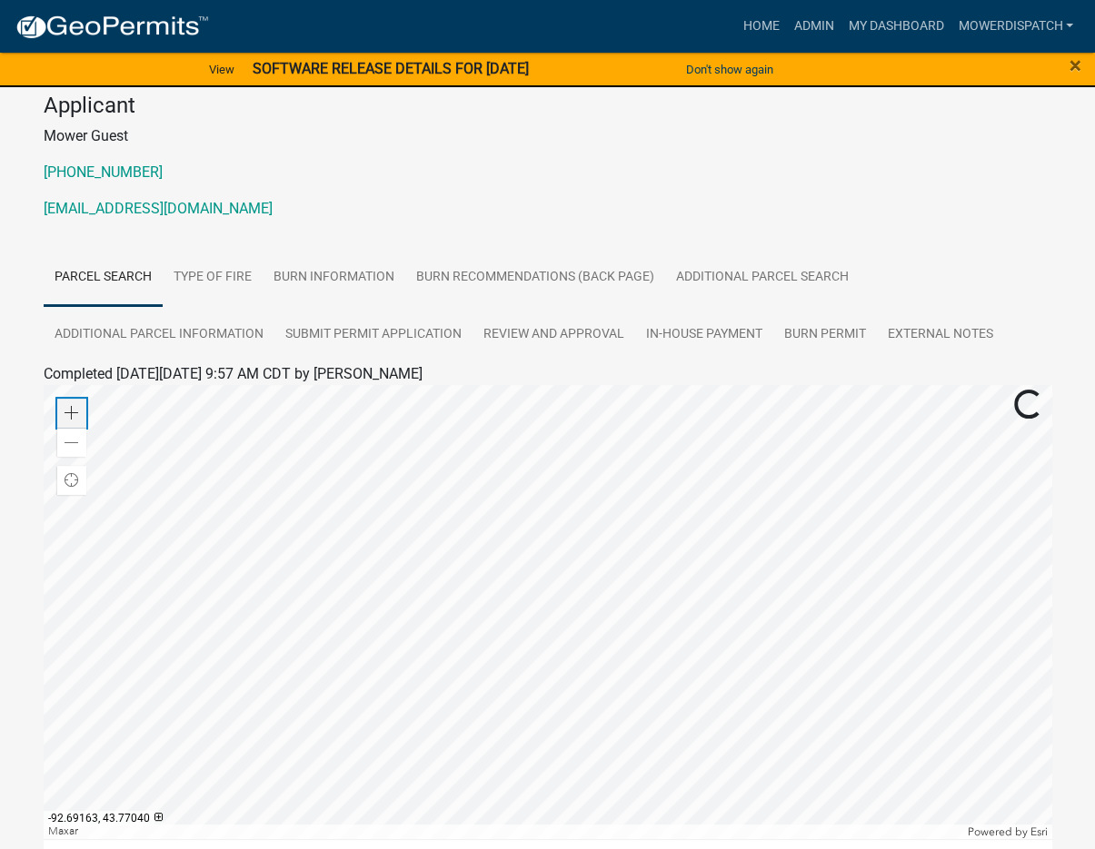
click at [65, 421] on span at bounding box center [71, 413] width 15 height 15
